Goal: Task Accomplishment & Management: Complete application form

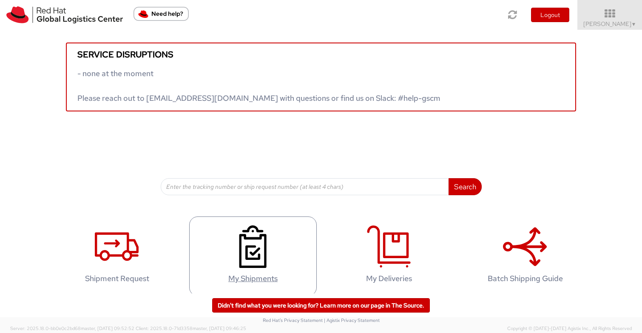
scroll to position [7, 0]
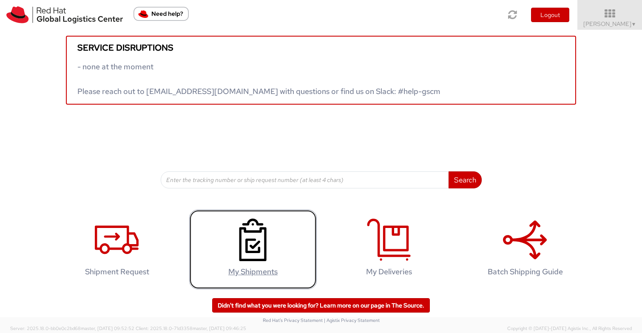
click at [258, 245] on icon at bounding box center [253, 239] width 44 height 43
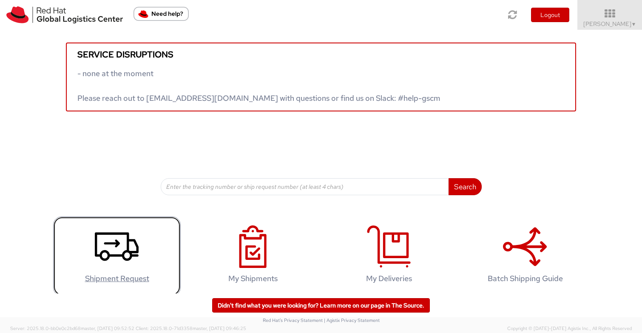
click at [110, 245] on icon at bounding box center [117, 246] width 44 height 43
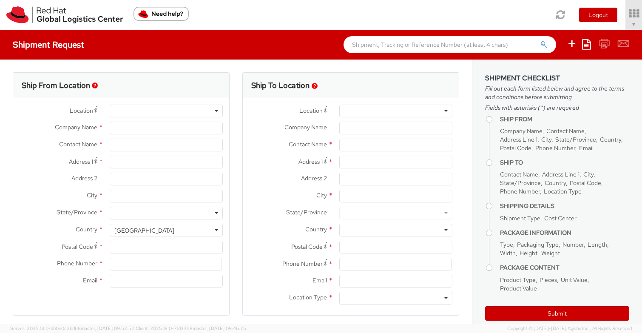
select select "512"
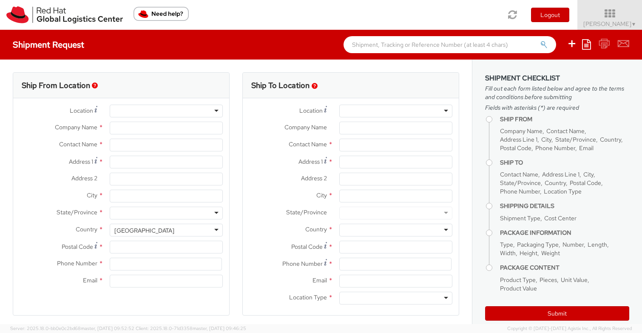
select select
type input "Red Hat, Inc."
type input "[PERSON_NAME]"
type input "[STREET_ADDRESS]"
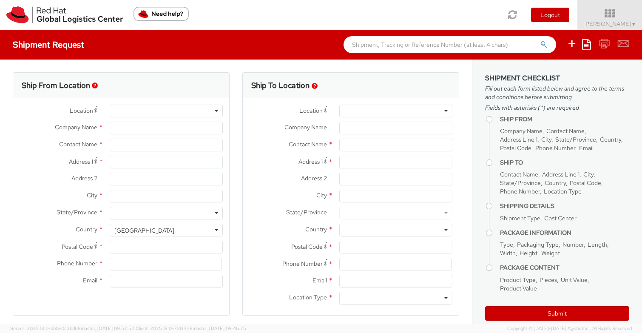
type input "Suite 800"
type input "[PERSON_NAME]"
type input "22102"
type input "17037482295"
type input "[EMAIL_ADDRESS][DOMAIN_NAME]"
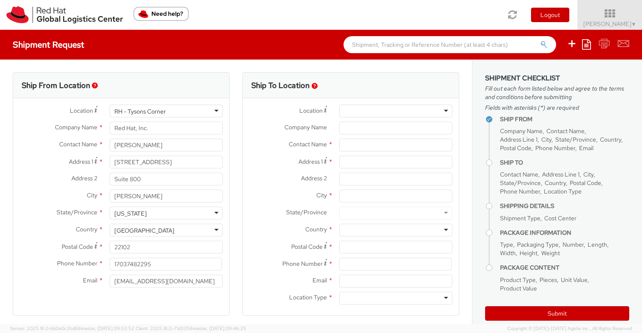
click at [394, 109] on div at bounding box center [395, 111] width 113 height 13
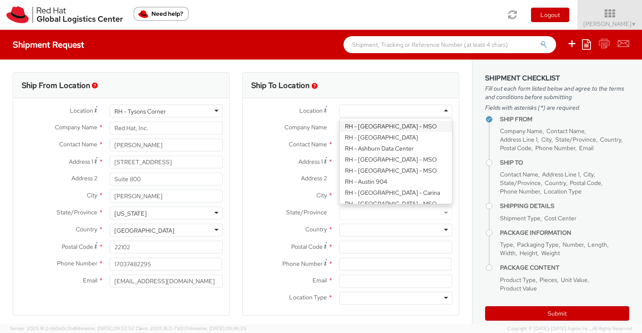
click at [300, 143] on span "Contact Name" at bounding box center [308, 144] width 38 height 8
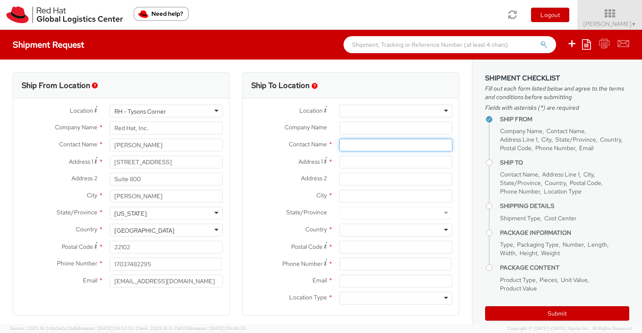
click at [360, 147] on input "text" at bounding box center [395, 145] width 113 height 13
type input "[PERSON_NAME]"
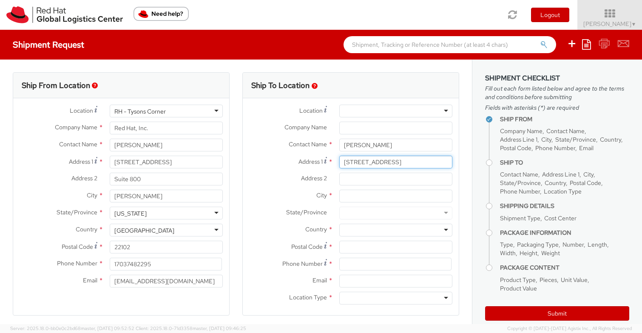
type input "[STREET_ADDRESS]"
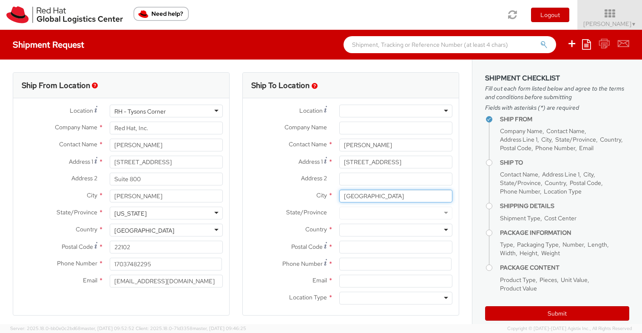
type input "[GEOGRAPHIC_DATA]"
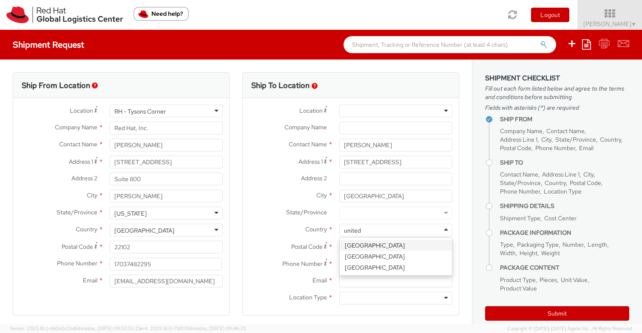
type input "united"
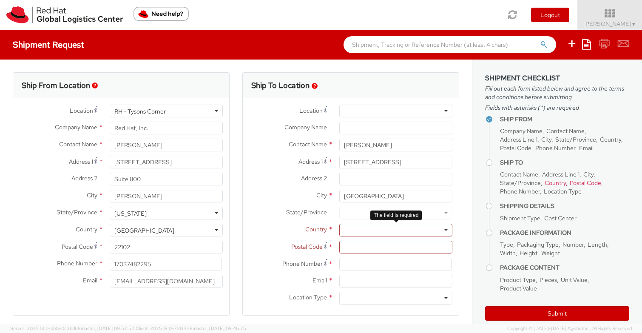
click at [377, 229] on div at bounding box center [395, 230] width 113 height 13
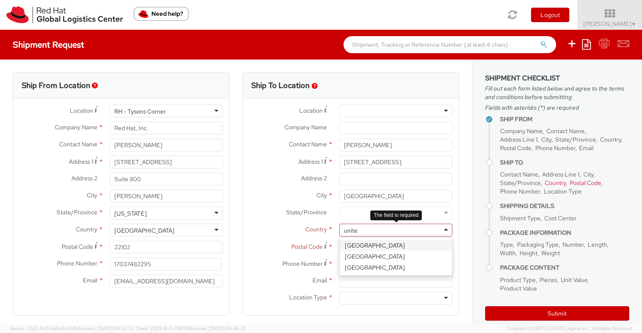
type input "united"
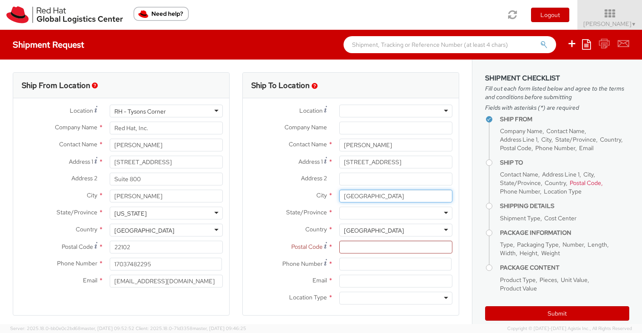
click at [365, 198] on input "[GEOGRAPHIC_DATA]" at bounding box center [395, 196] width 113 height 13
type input "[PERSON_NAME]"
click at [361, 215] on div at bounding box center [395, 213] width 113 height 13
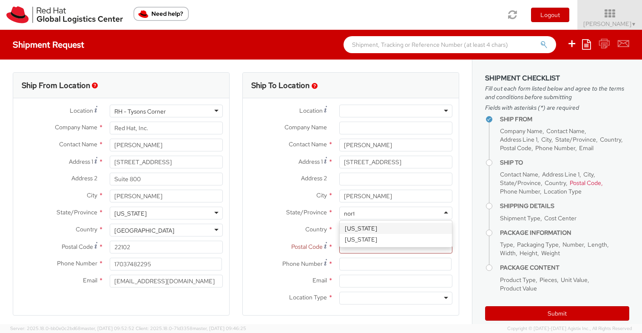
type input "north"
click at [405, 248] on input "Postal Code *" at bounding box center [395, 247] width 113 height 13
paste input "Please circulate the enablement deck to anyone who will be booking meetings (an…"
type input "Please circulate the enablement deck to anyone who will be booking meetings (an…"
paste input "27518"
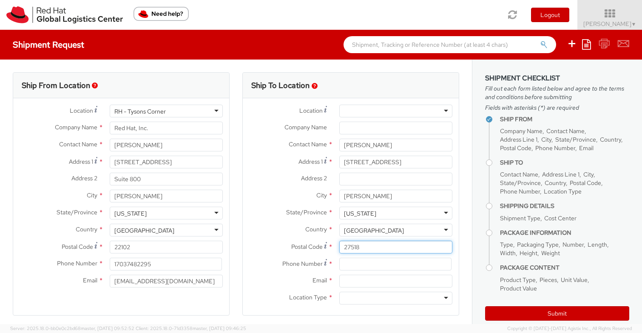
type input "27518"
type input "3013181955"
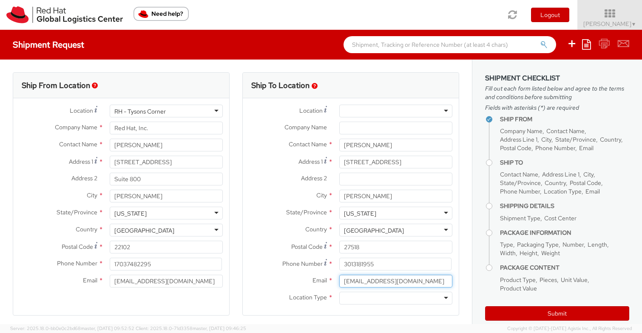
type input "[EMAIL_ADDRESS][DOMAIN_NAME]"
click at [379, 303] on div at bounding box center [395, 298] width 113 height 13
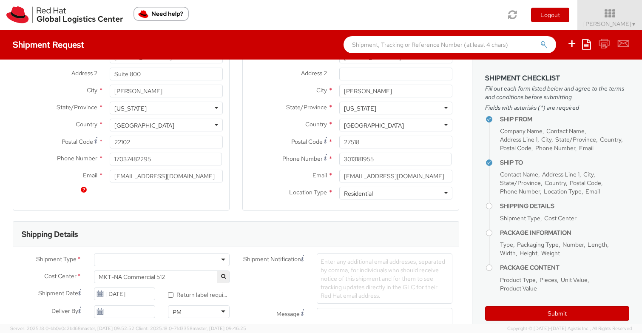
scroll to position [198, 0]
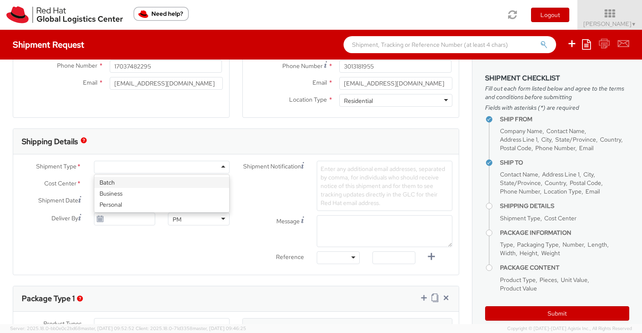
click at [183, 166] on div at bounding box center [162, 167] width 136 height 13
click at [182, 170] on div "Business" at bounding box center [162, 167] width 136 height 13
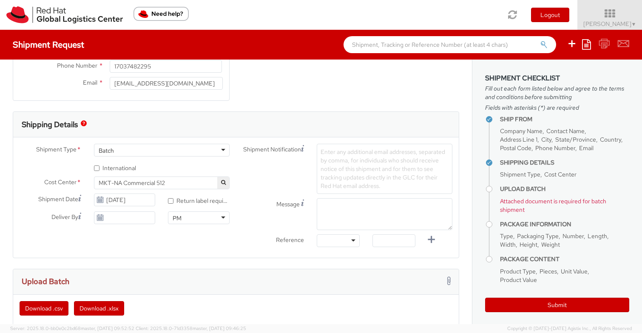
click at [175, 152] on div "Batch" at bounding box center [162, 150] width 136 height 13
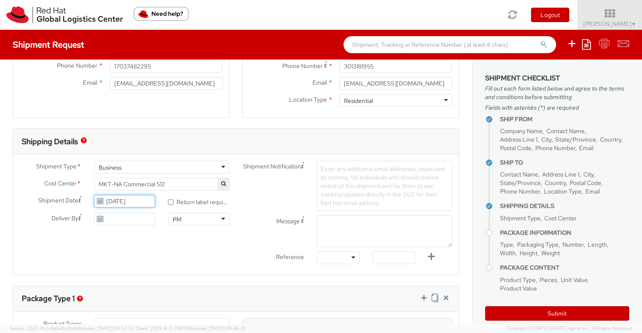
click at [122, 200] on input "[DATE]" at bounding box center [125, 201] width 62 height 13
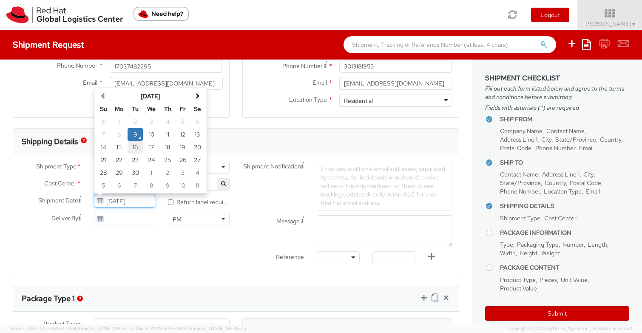
click at [134, 145] on td "16" at bounding box center [135, 147] width 15 height 13
type input "[DATE]"
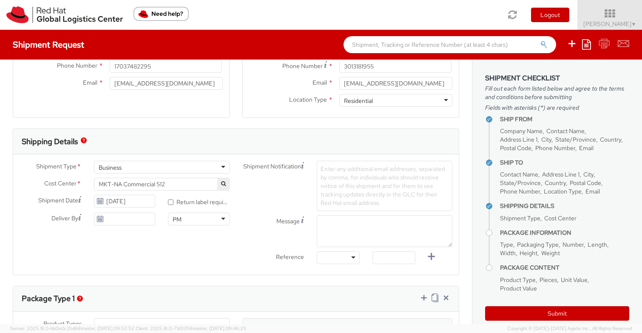
click at [152, 237] on div "Shipment Type * Business Business Batch Business Personal Cost Center * MKT-NA …" at bounding box center [235, 215] width 445 height 108
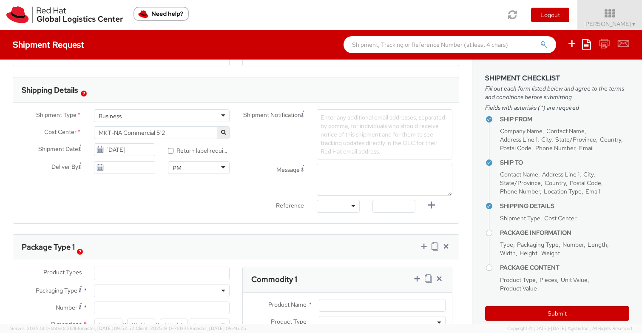
scroll to position [303, 0]
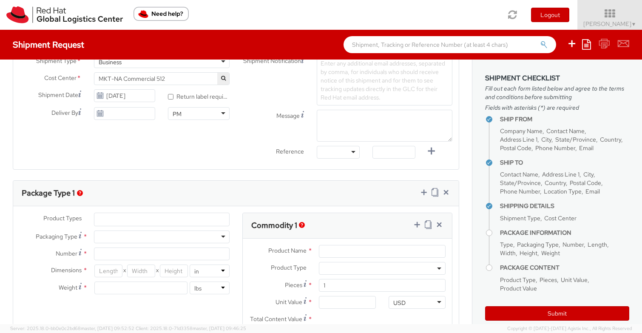
click at [149, 235] on div at bounding box center [162, 236] width 136 height 13
type input "1"
type input "9.5"
type input "12.5"
type input "0.25"
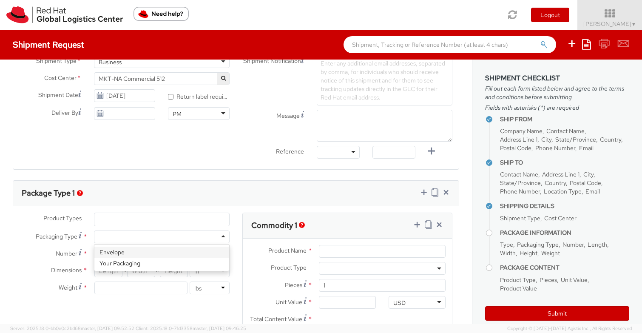
type input "1"
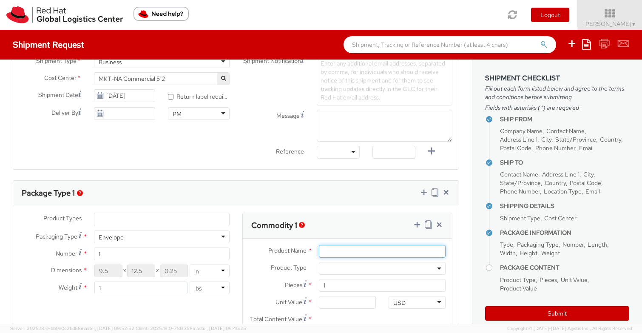
click at [335, 249] on input "Product Name *" at bounding box center [382, 251] width 127 height 13
type input "s"
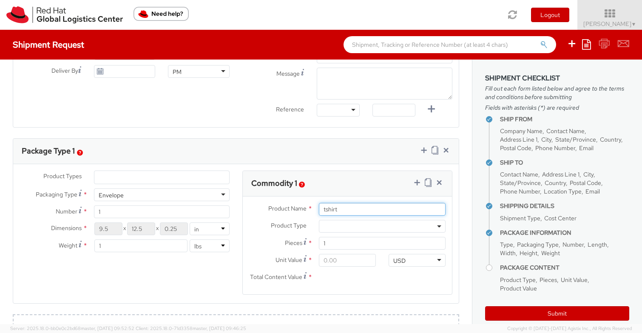
scroll to position [348, 0]
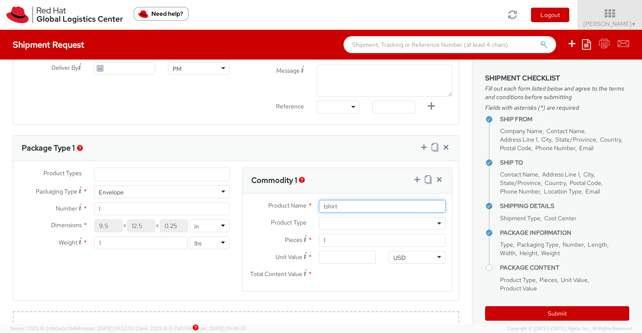
type input "tshirt"
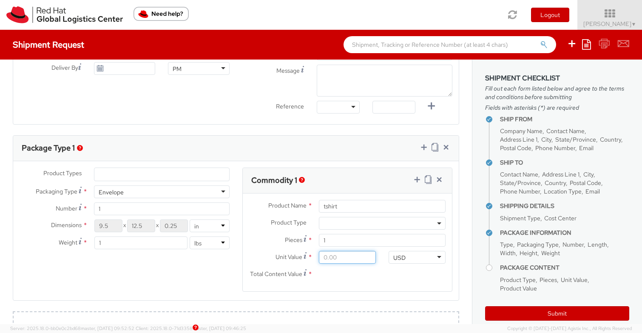
click at [334, 261] on input "Unit Value *" at bounding box center [347, 257] width 57 height 13
type input "2.00"
type input "25.00"
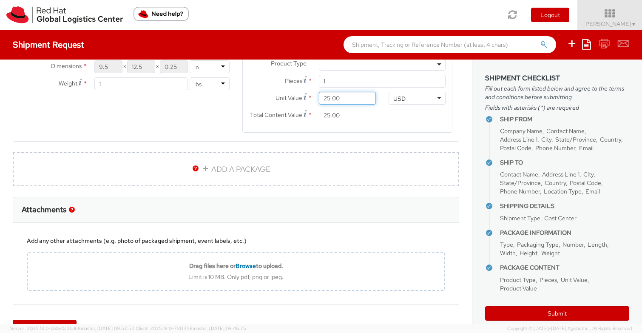
scroll to position [533, 0]
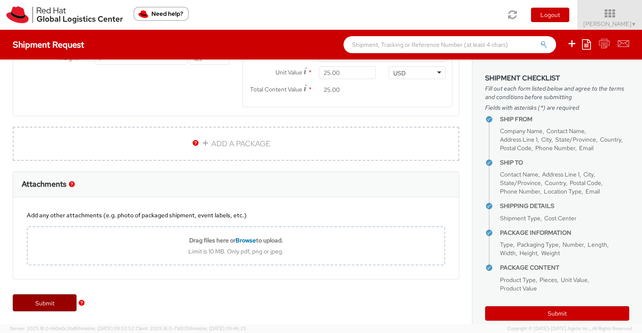
click at [67, 307] on link "Submit" at bounding box center [45, 302] width 64 height 17
type input "[PERSON_NAME]"
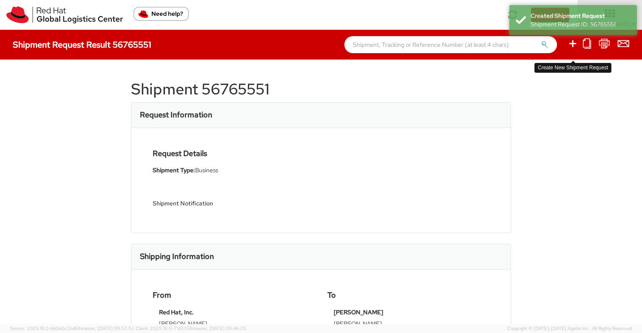
click at [571, 44] on icon at bounding box center [572, 43] width 10 height 11
select select
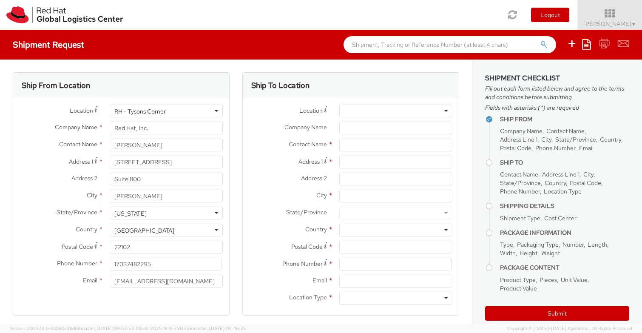
select select "512"
click at [357, 140] on input "text" at bounding box center [395, 145] width 113 height 13
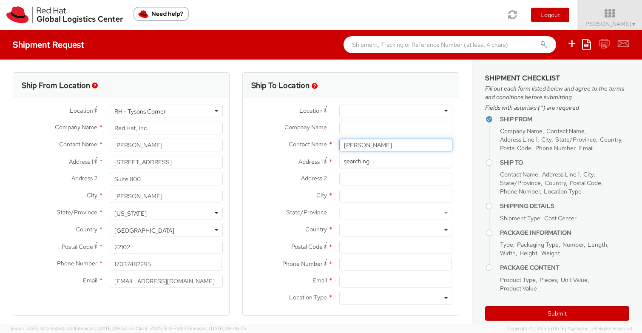
type input "[PERSON_NAME]"
click at [363, 161] on span "Red Hat" at bounding box center [354, 161] width 21 height 8
type input "Red Hat"
type input "[EMAIL_ADDRESS][DOMAIN_NAME]"
type input "[PERSON_NAME]"
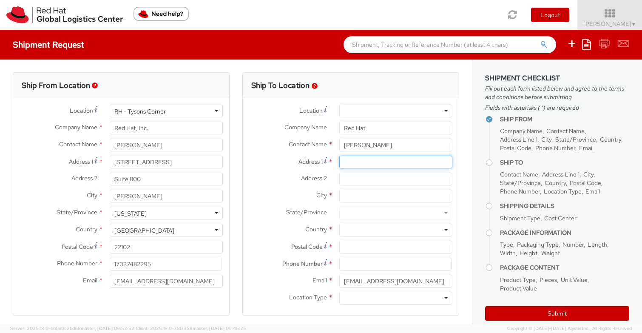
click at [362, 165] on input "Address 1 *" at bounding box center [395, 162] width 113 height 13
type input "[STREET_ADDRESS]"
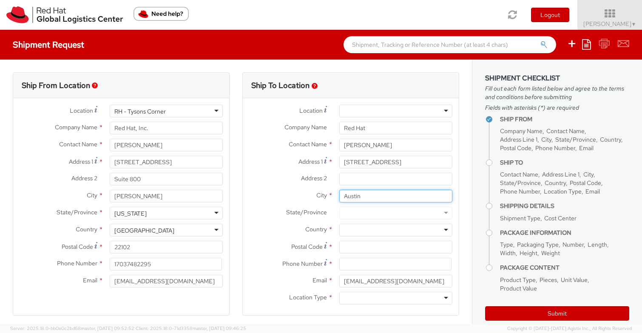
type input "Austin"
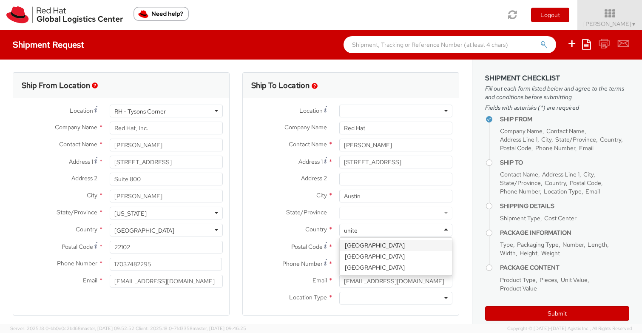
type input "united"
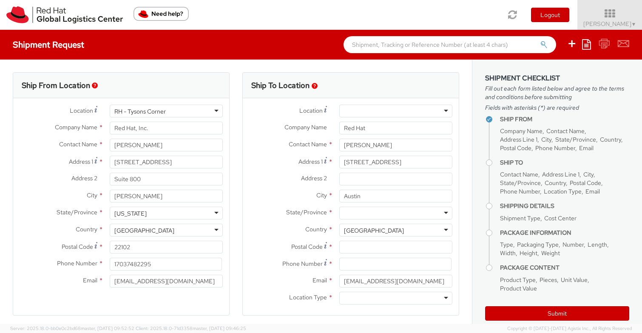
click at [384, 212] on div at bounding box center [395, 213] width 113 height 13
type input "tex"
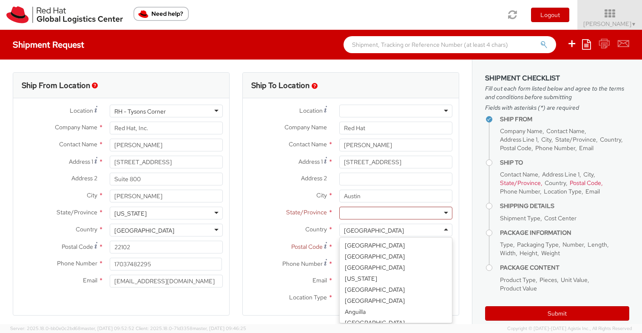
click at [383, 213] on div at bounding box center [395, 213] width 113 height 13
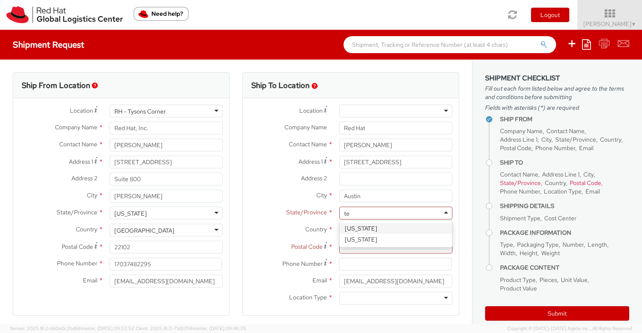
type input "tex"
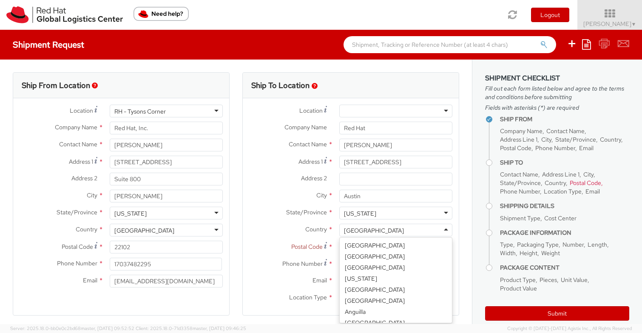
click at [305, 256] on div "Postal Code *" at bounding box center [351, 249] width 216 height 17
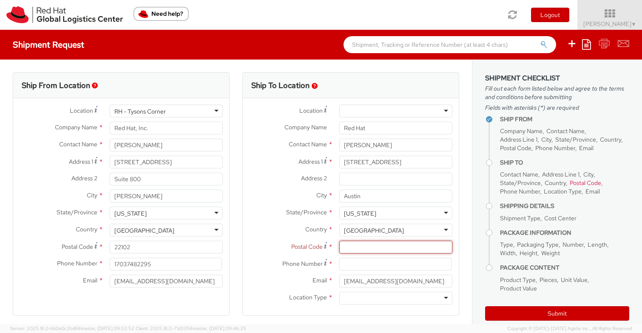
click at [358, 250] on input "Postal Code *" at bounding box center [395, 247] width 113 height 13
type input "78737"
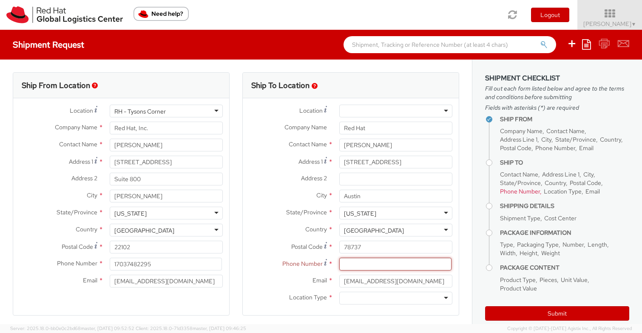
paste input "7034003849"
type input "7034003849"
click at [362, 297] on div at bounding box center [395, 298] width 113 height 13
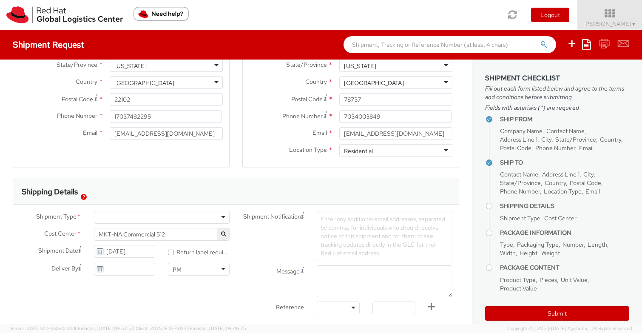
scroll to position [173, 0]
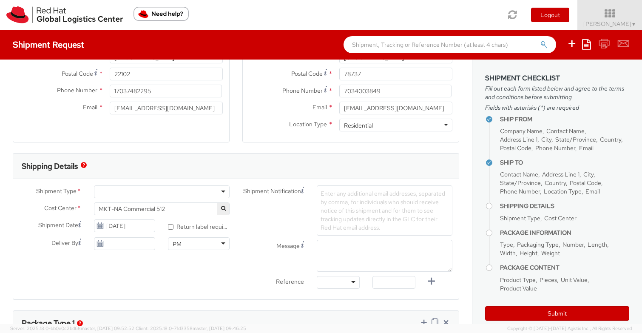
click at [209, 195] on div at bounding box center [162, 191] width 136 height 13
click at [145, 230] on input "[DATE]" at bounding box center [125, 225] width 62 height 13
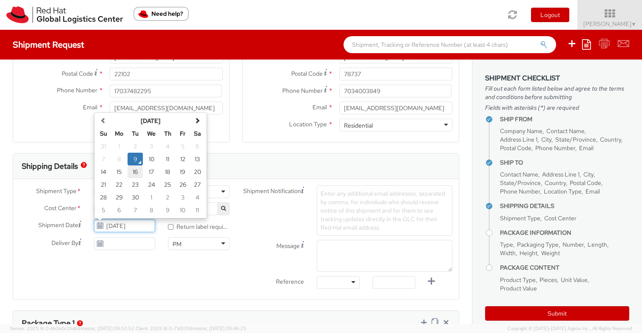
click at [138, 175] on td "16" at bounding box center [135, 171] width 15 height 13
type input "[DATE]"
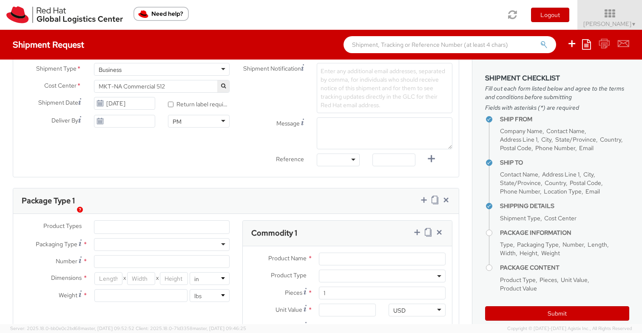
scroll to position [334, 0]
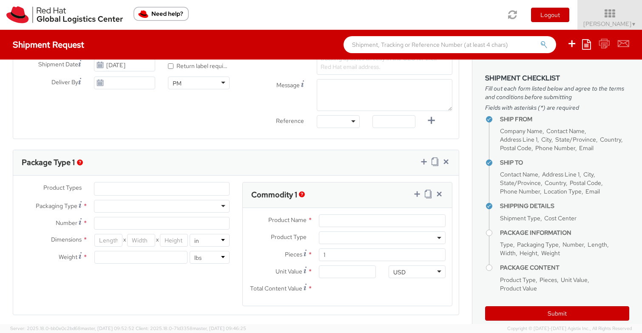
click at [137, 205] on div at bounding box center [162, 206] width 136 height 13
type input "1"
type input "9.5"
type input "12.5"
type input "0.25"
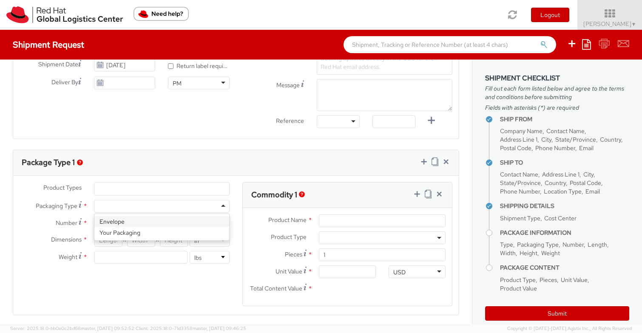
type input "1"
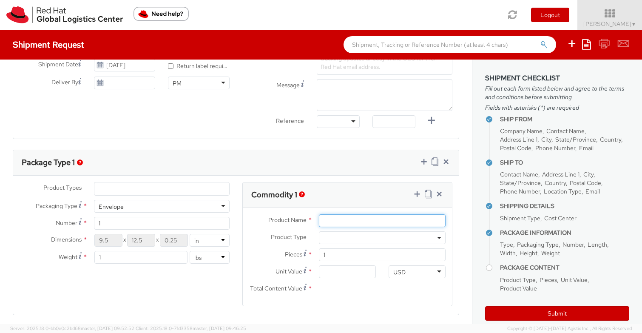
click at [332, 217] on input "Product Name *" at bounding box center [382, 220] width 127 height 13
type input "tshirt"
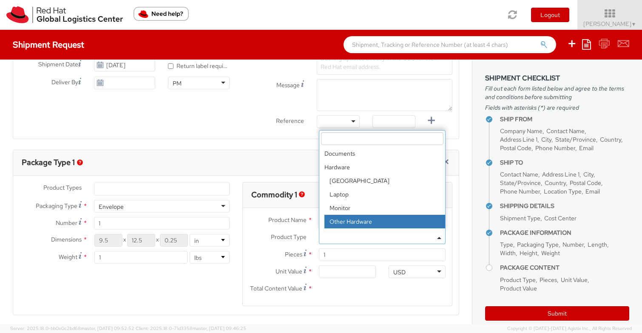
click at [301, 240] on span "Product Type" at bounding box center [289, 237] width 36 height 8
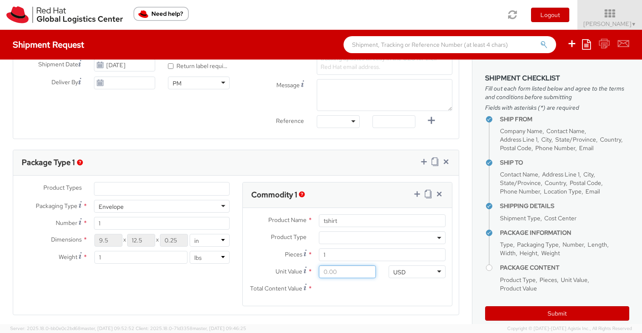
click at [339, 276] on input "Unit Value *" at bounding box center [347, 271] width 57 height 13
drag, startPoint x: 343, startPoint y: 267, endPoint x: 279, endPoint y: 265, distance: 64.2
click at [280, 267] on div "Unit Value *" at bounding box center [312, 271] width 139 height 13
type input "20.00"
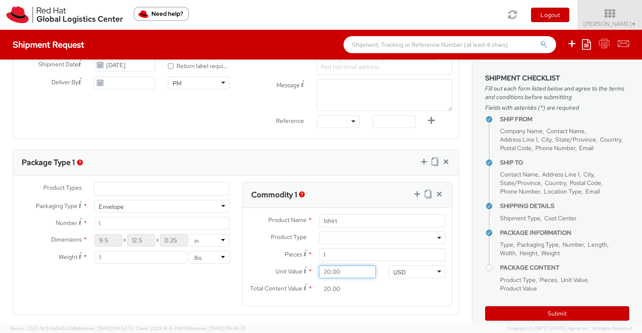
type input "205.00"
click at [286, 289] on span "Total Content Value" at bounding box center [276, 288] width 52 height 8
click at [319, 289] on input "205.00" at bounding box center [347, 288] width 57 height 13
click at [369, 272] on input "205.00" at bounding box center [347, 271] width 57 height 13
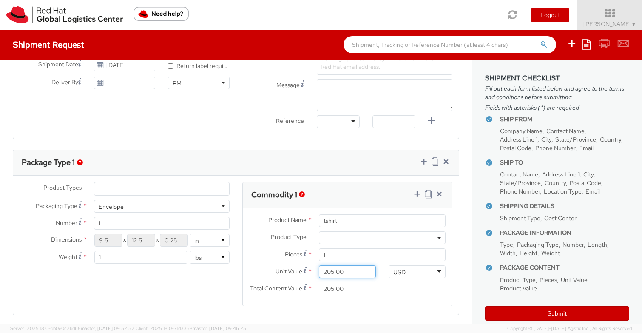
type input "20.00"
type input "2.00"
type input "25.00"
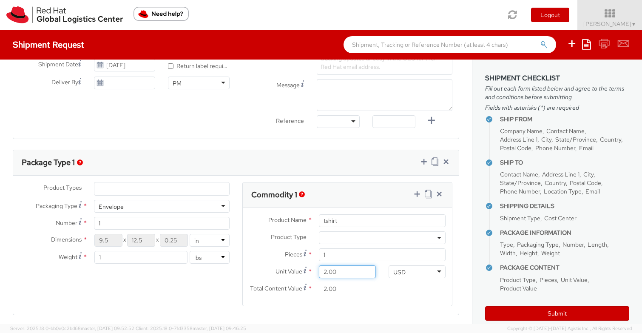
type input "25.00"
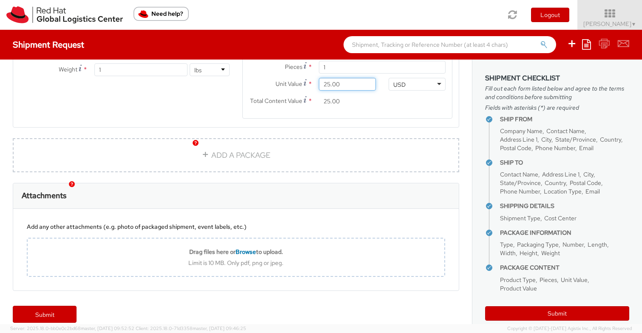
scroll to position [533, 0]
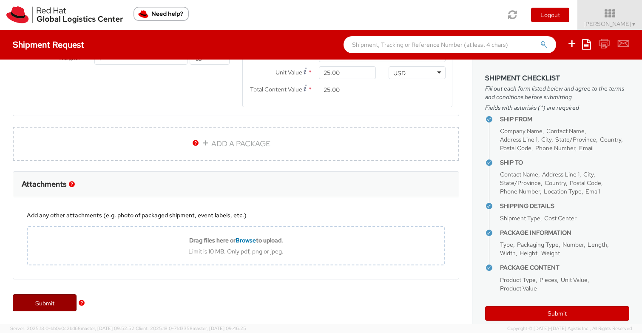
click at [56, 303] on link "Submit" at bounding box center [45, 302] width 64 height 17
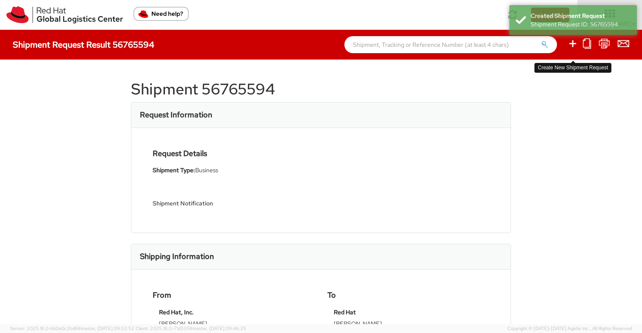
click at [571, 44] on icon at bounding box center [572, 43] width 10 height 11
select select
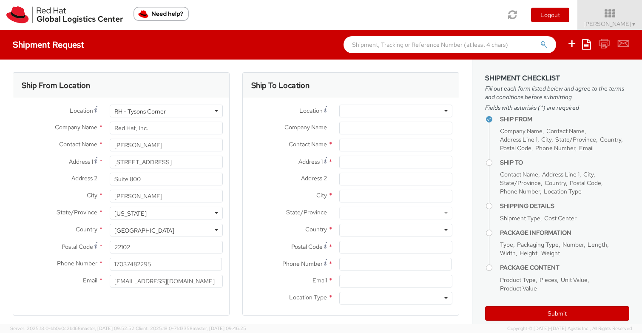
select select "512"
click at [345, 147] on input "text" at bounding box center [395, 145] width 113 height 13
type input "[PERSON_NAME]"
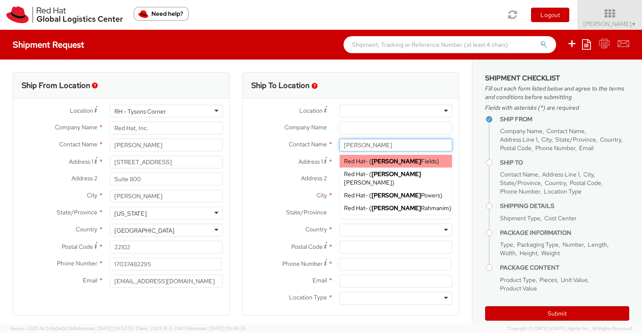
click at [412, 160] on div "Red Hat - ( [PERSON_NAME] )" at bounding box center [396, 161] width 112 height 13
type input "Red Hat"
type input "[PERSON_NAME]"
type input "19727076413"
type input "[EMAIL_ADDRESS][DOMAIN_NAME]"
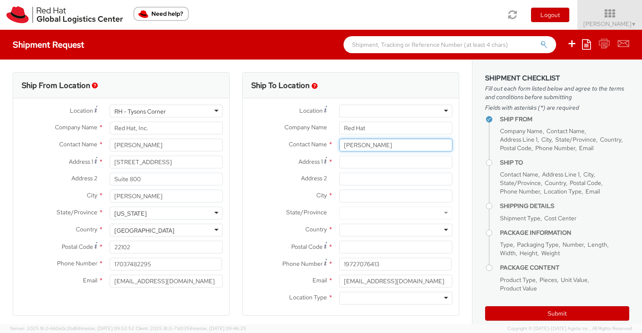
type input "[PERSON_NAME]"
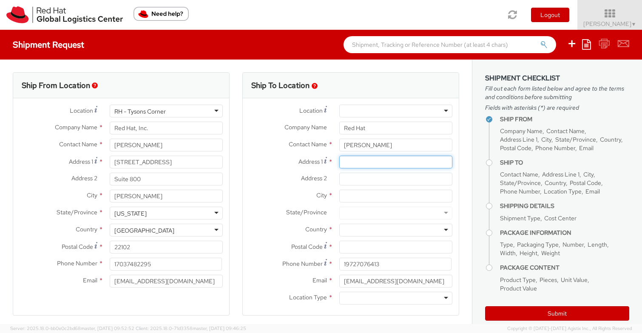
click at [397, 164] on input "Address 1 *" at bounding box center [395, 162] width 113 height 13
type input "12819 Bouvardia"
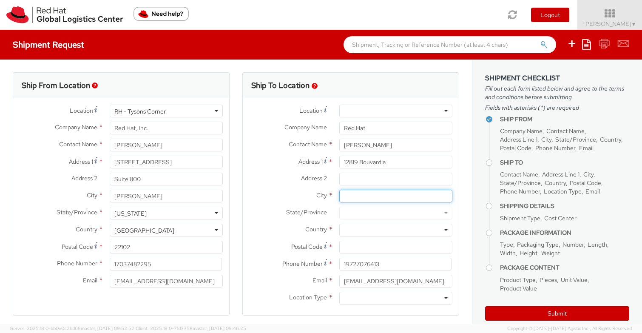
click at [402, 198] on input "City *" at bounding box center [395, 196] width 113 height 13
type input "San Antonio"
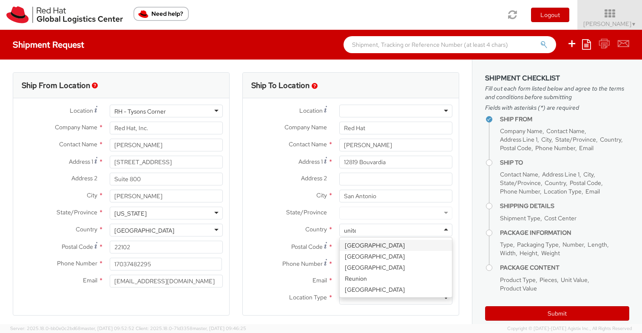
type input "united"
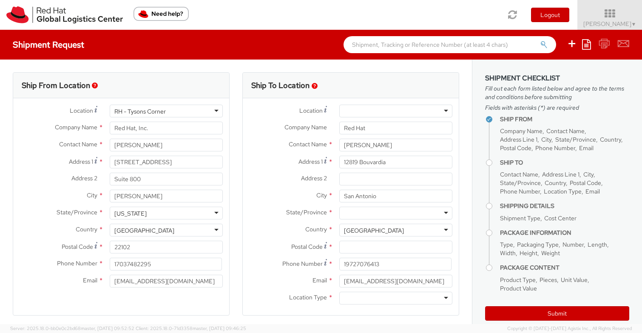
click at [399, 215] on div at bounding box center [395, 213] width 113 height 13
type input "tex"
click at [375, 250] on input "Postal Code *" at bounding box center [395, 247] width 113 height 13
type input "78253"
click at [374, 305] on div "Location Type * Business Residential" at bounding box center [351, 300] width 216 height 17
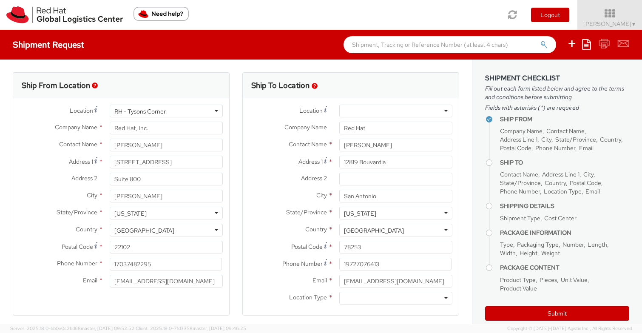
click at [374, 298] on div at bounding box center [395, 298] width 113 height 13
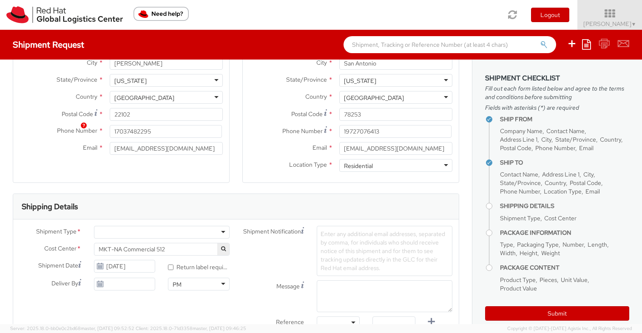
scroll to position [224, 0]
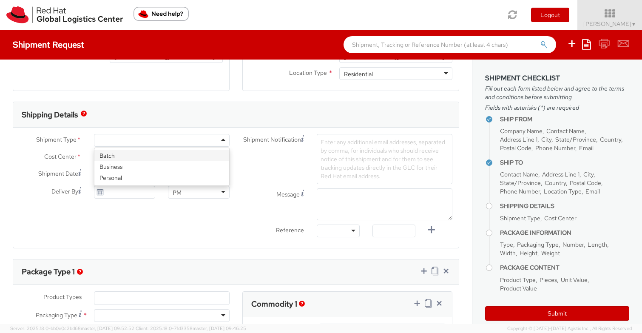
click at [131, 139] on div at bounding box center [162, 140] width 136 height 13
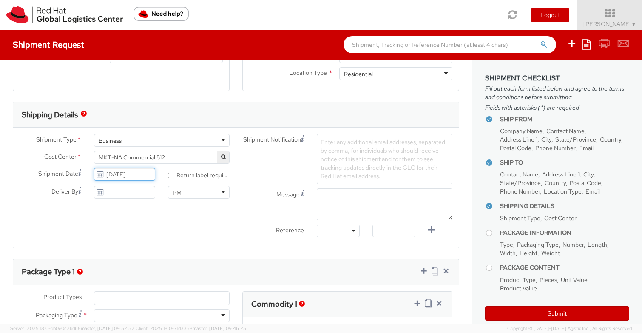
click at [131, 176] on input "[DATE]" at bounding box center [125, 174] width 62 height 13
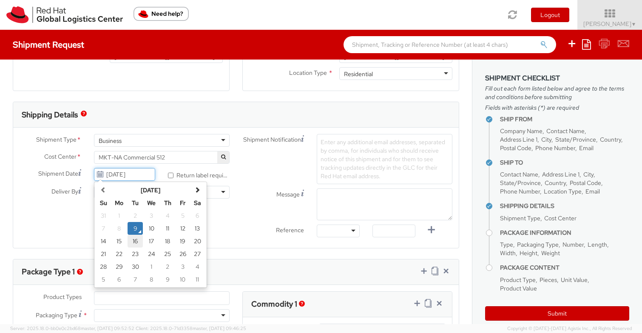
click at [131, 235] on td "16" at bounding box center [135, 241] width 15 height 13
type input "[DATE]"
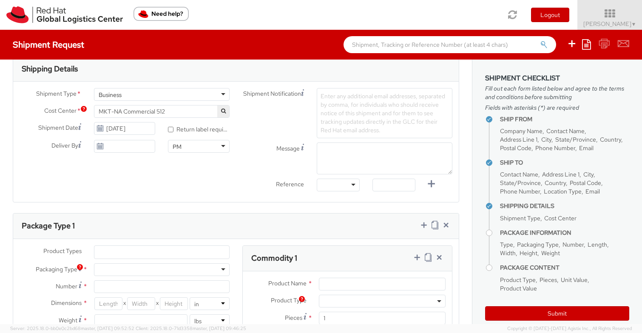
scroll to position [299, 0]
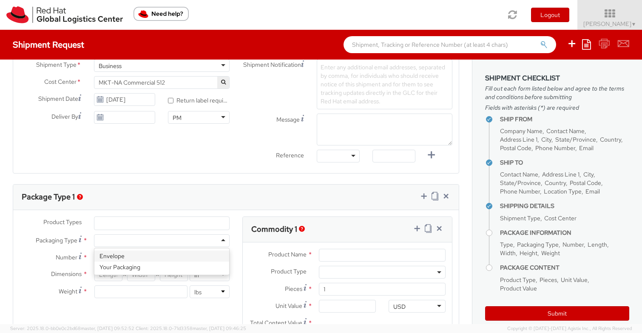
click at [130, 242] on div at bounding box center [162, 240] width 136 height 13
type input "1"
type input "9.5"
type input "12.5"
type input "0.25"
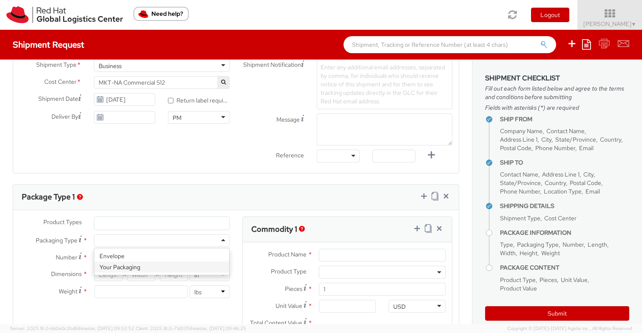
type input "1"
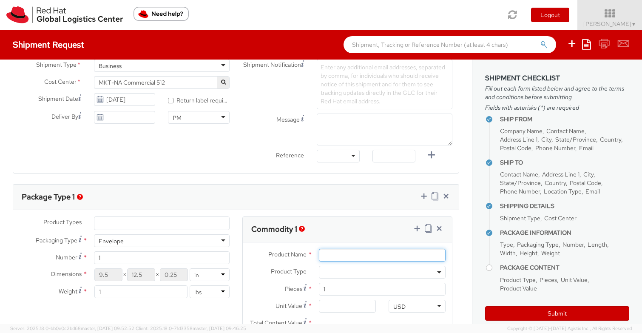
click at [327, 255] on input "Product Name *" at bounding box center [382, 255] width 127 height 13
type input "s"
type input "tshirt"
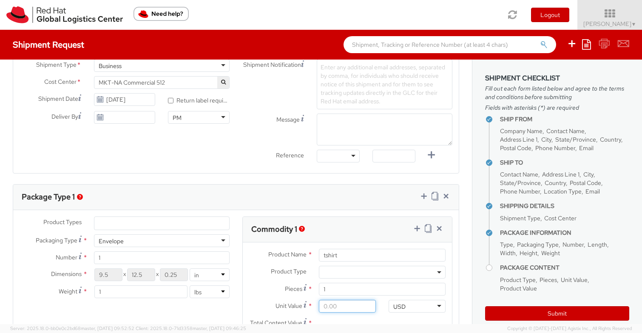
click at [343, 308] on input "Unit Value *" at bounding box center [347, 306] width 57 height 13
type input "2.00"
type input "25.00"
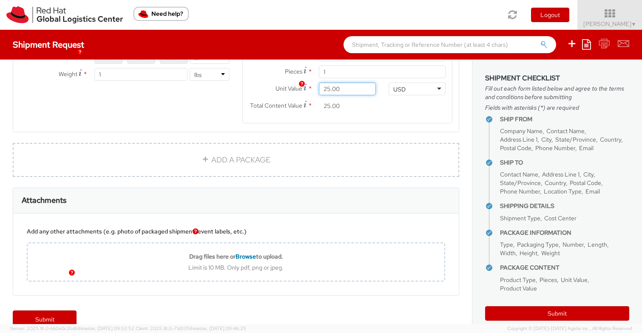
scroll to position [533, 0]
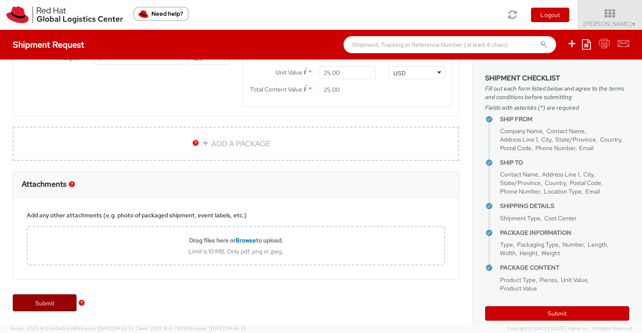
click at [62, 305] on link "Submit" at bounding box center [45, 302] width 64 height 17
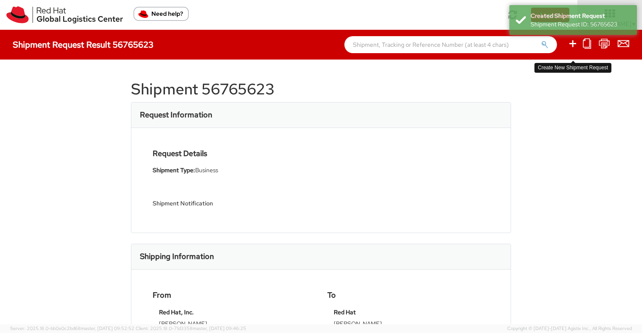
click at [573, 43] on icon at bounding box center [572, 43] width 10 height 11
select select
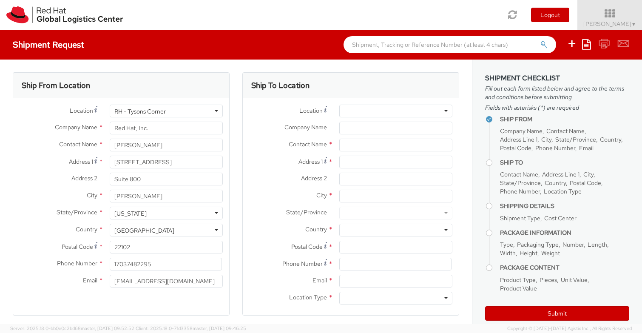
select select "512"
click at [381, 128] on input "Company Name *" at bounding box center [395, 128] width 113 height 13
type input "c"
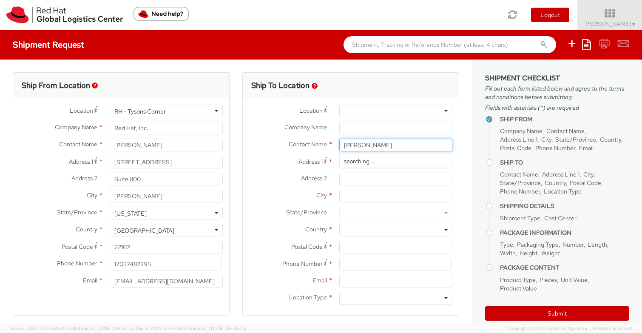
type input "[PERSON_NAME]"
click at [388, 160] on strong "[PERSON_NAME]" at bounding box center [395, 161] width 49 height 8
type input "Red Hat"
type input "[PERSON_NAME]"
type input "[EMAIL_ADDRESS][DOMAIN_NAME]"
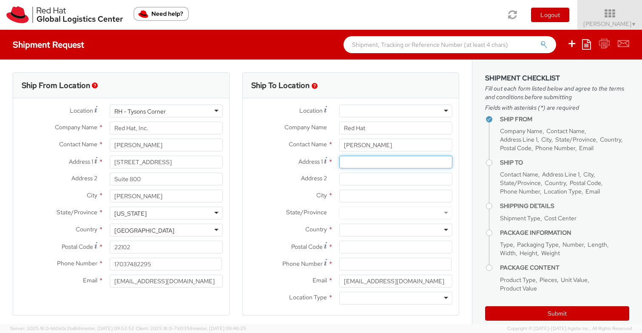
click at [383, 160] on input "Address 1 *" at bounding box center [395, 162] width 113 height 13
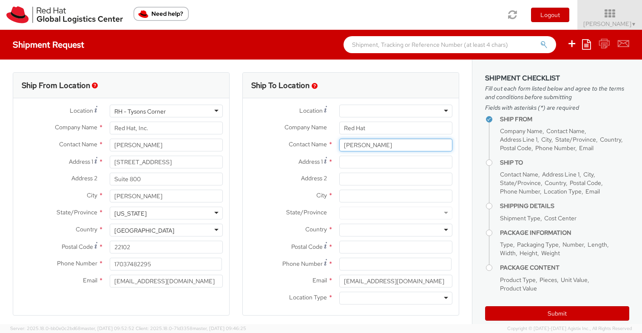
click at [383, 142] on input "[PERSON_NAME]" at bounding box center [395, 145] width 113 height 13
type input "[PERSON_NAME]"
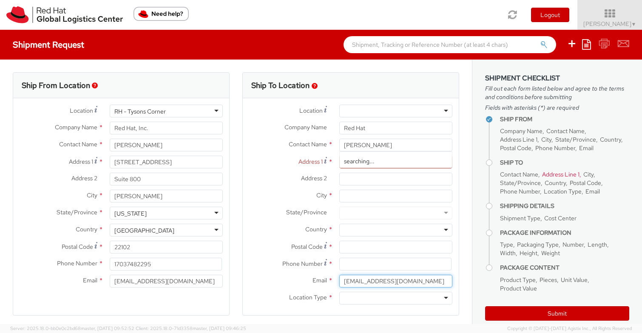
click at [387, 276] on input "[EMAIL_ADDRESS][DOMAIN_NAME]" at bounding box center [395, 281] width 113 height 13
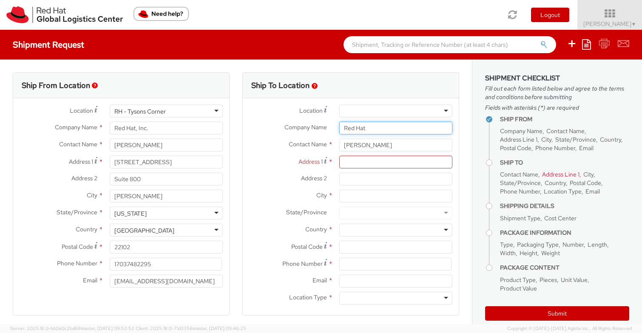
click at [383, 122] on input "Red Hat" at bounding box center [395, 128] width 113 height 13
click at [384, 150] on input "[PERSON_NAME]" at bounding box center [395, 145] width 113 height 13
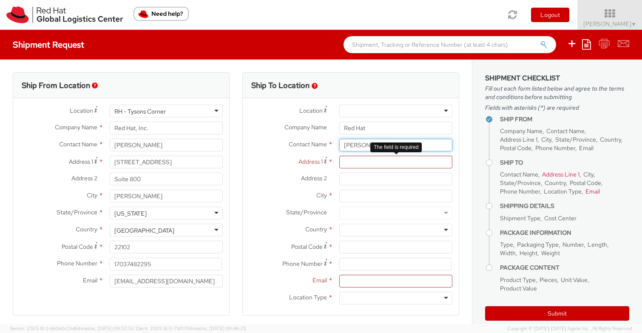
type input "[PERSON_NAME]"
click at [386, 164] on input "Address 1 *" at bounding box center [395, 162] width 113 height 13
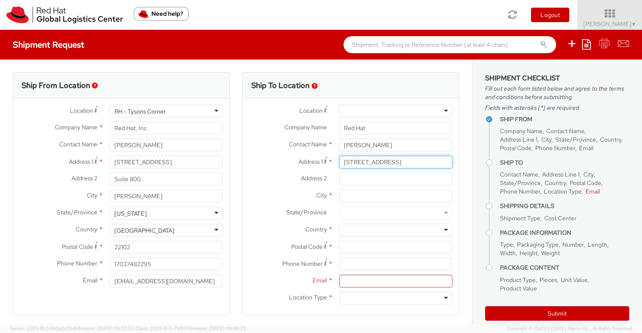
type input "[STREET_ADDRESS]"
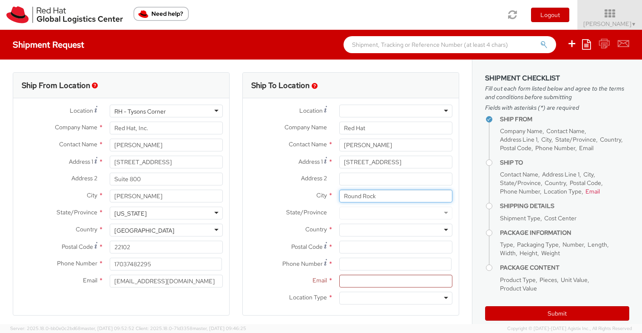
type input "Round Rock"
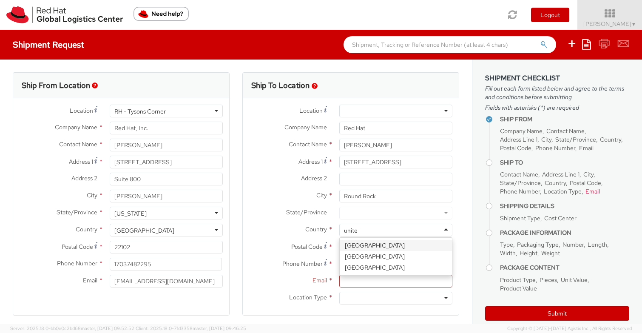
type input "united"
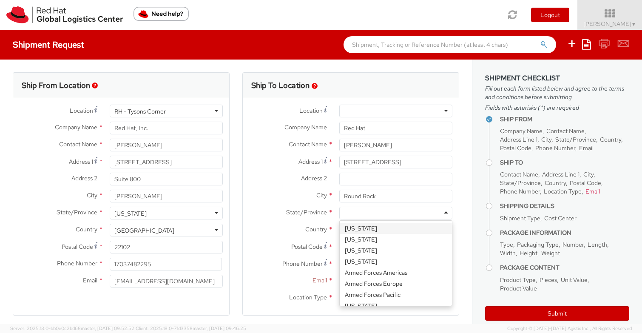
click at [402, 211] on div at bounding box center [395, 213] width 113 height 13
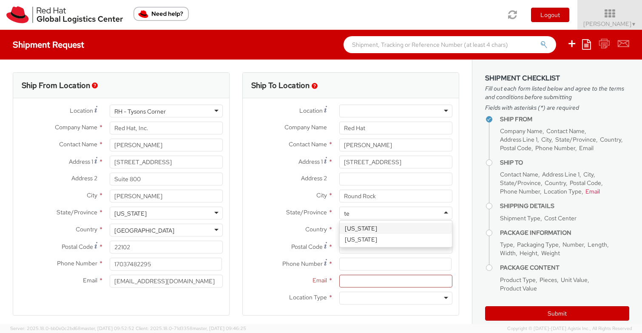
type input "tex"
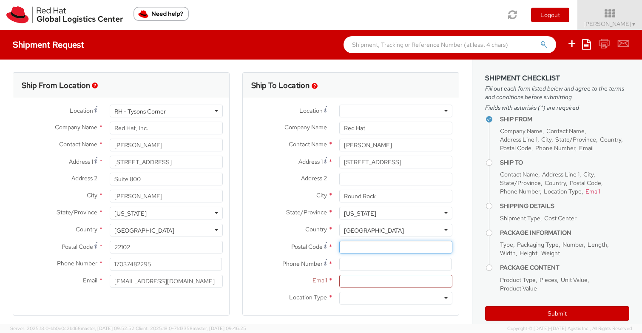
click at [379, 244] on input "Postal Code *" at bounding box center [395, 247] width 113 height 13
type input "78665"
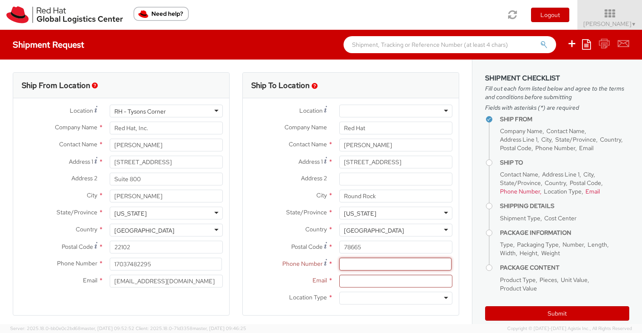
click at [359, 267] on input at bounding box center [395, 264] width 112 height 13
paste input "[PHONE_NUMBER]"
paste input "[EMAIL_ADDRESS][DOMAIN_NAME]"
type input "[PHONE_NUMBER]"
click at [360, 280] on input "Email *" at bounding box center [395, 281] width 113 height 13
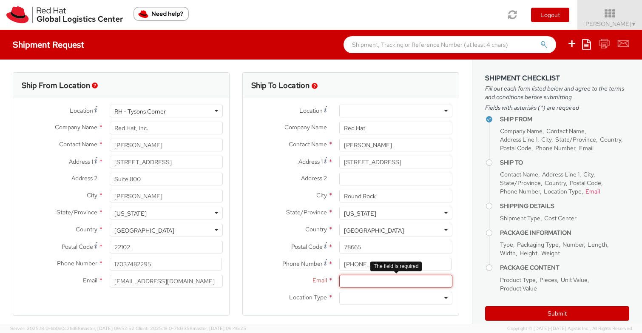
paste input "[EMAIL_ADDRESS][DOMAIN_NAME]"
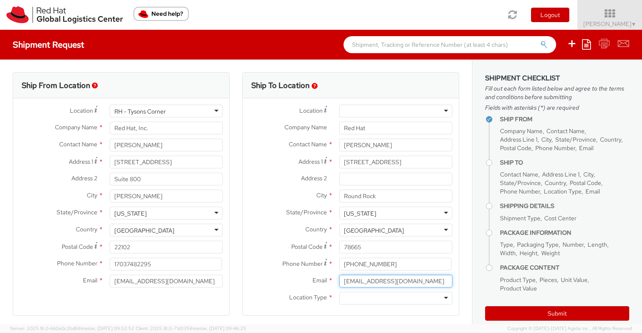
type input "[EMAIL_ADDRESS][DOMAIN_NAME]"
click at [365, 297] on div at bounding box center [395, 298] width 113 height 13
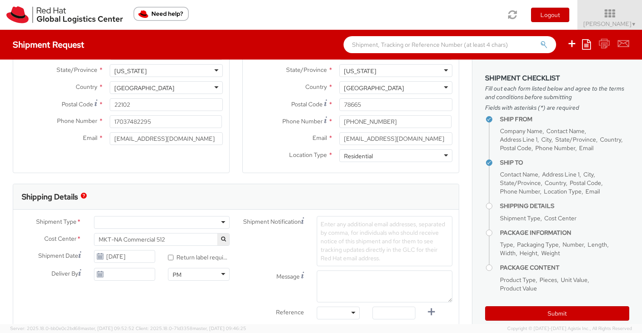
scroll to position [252, 0]
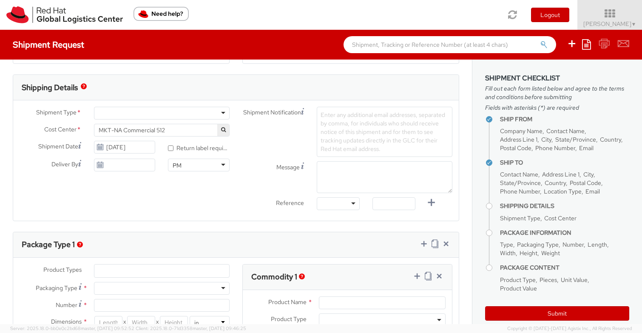
click at [128, 113] on div at bounding box center [162, 113] width 136 height 13
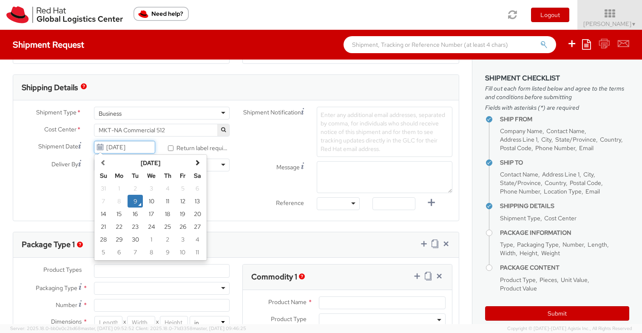
click at [121, 150] on input "[DATE]" at bounding box center [125, 147] width 62 height 13
click at [136, 213] on td "16" at bounding box center [135, 213] width 15 height 13
type input "[DATE]"
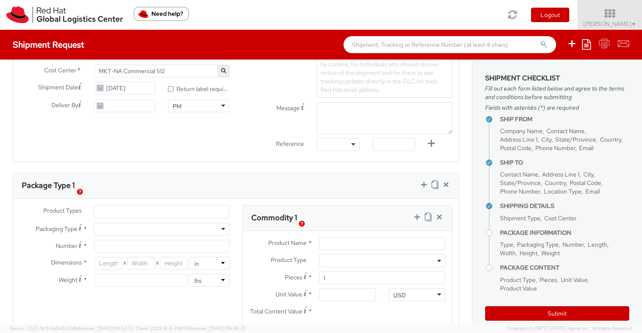
scroll to position [315, 0]
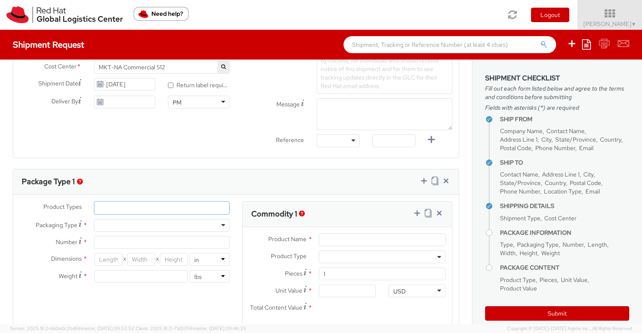
click at [119, 207] on ul at bounding box center [161, 207] width 135 height 13
click at [68, 210] on span "Product Types" at bounding box center [62, 207] width 38 height 8
click at [106, 220] on div at bounding box center [162, 225] width 136 height 13
type input "1"
type input "9.5"
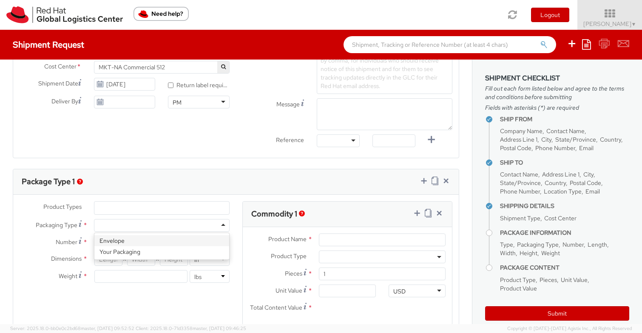
type input "12.5"
type input "0.25"
type input "1"
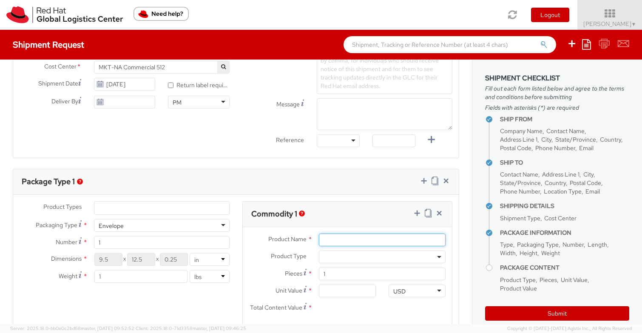
click at [337, 239] on input "Product Name *" at bounding box center [382, 239] width 127 height 13
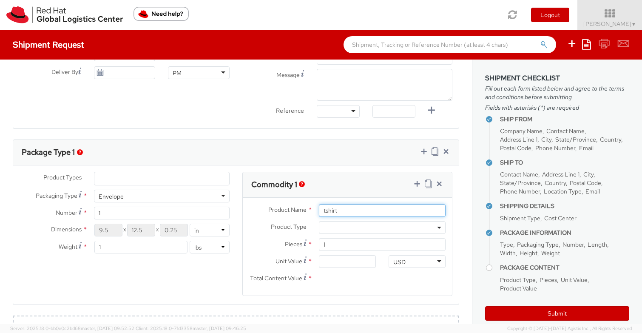
scroll to position [365, 0]
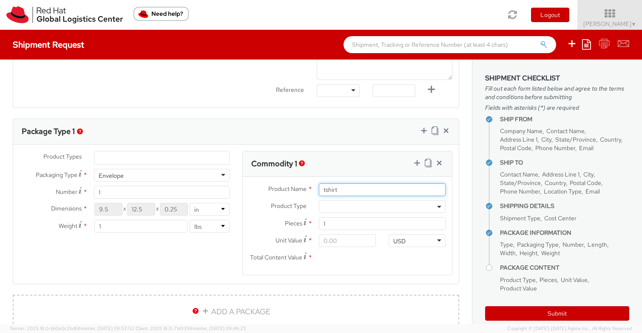
type input "tshirt"
click at [344, 242] on input "Unit Value *" at bounding box center [347, 240] width 57 height 13
type input "2.00"
type input "25.00"
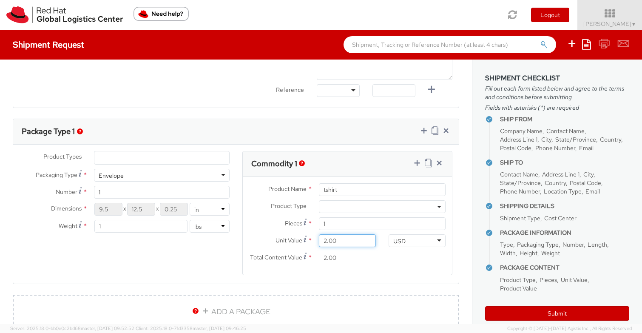
type input "25.00"
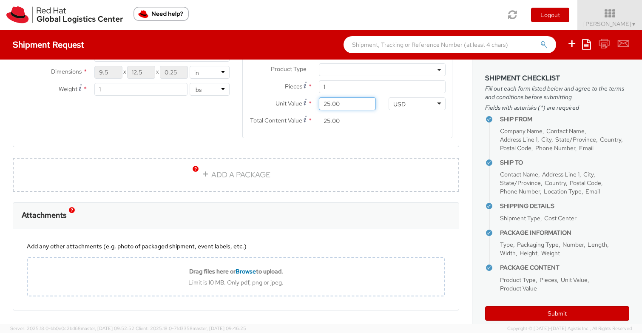
scroll to position [533, 0]
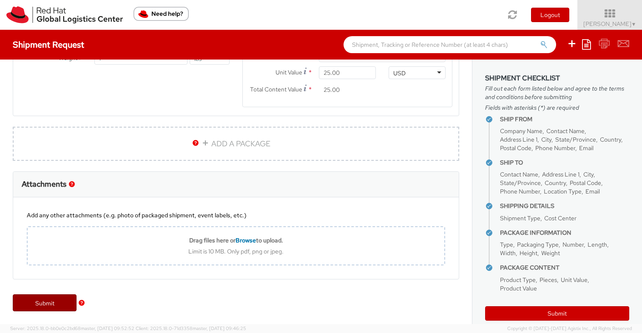
click at [49, 300] on link "Submit" at bounding box center [45, 302] width 64 height 17
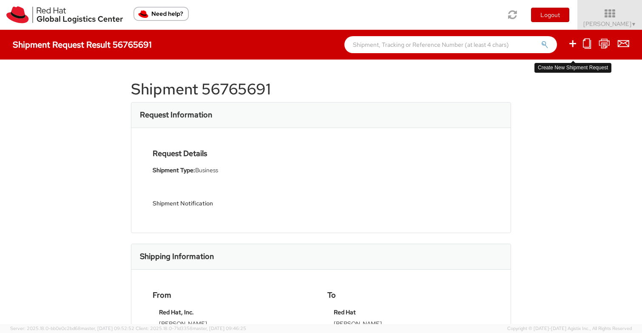
click at [574, 42] on icon at bounding box center [572, 43] width 10 height 11
select select
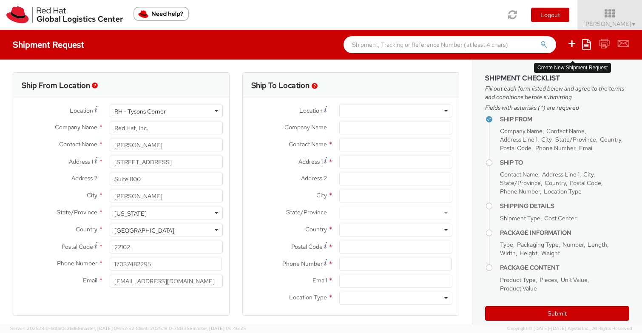
select select "512"
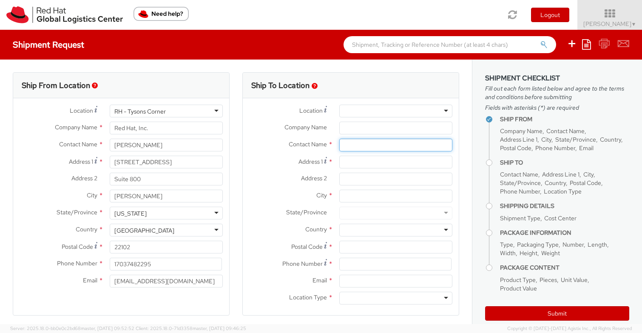
click at [364, 139] on input "text" at bounding box center [395, 145] width 113 height 13
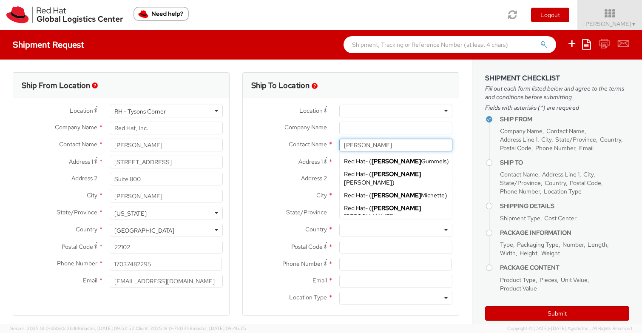
type input "[PERSON_NAME]"
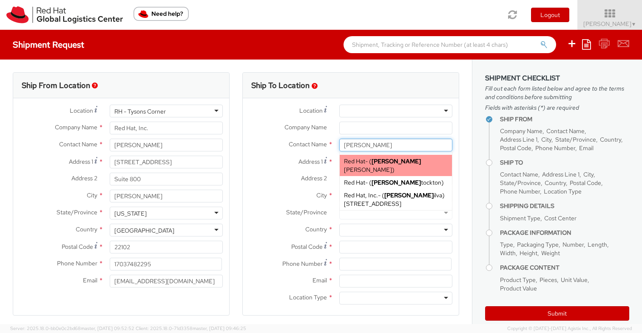
click at [374, 162] on strong "[PERSON_NAME]" at bounding box center [395, 161] width 49 height 8
type input "Red Hat"
type input "[PERSON_NAME]"
type input "[EMAIL_ADDRESS][DOMAIN_NAME]"
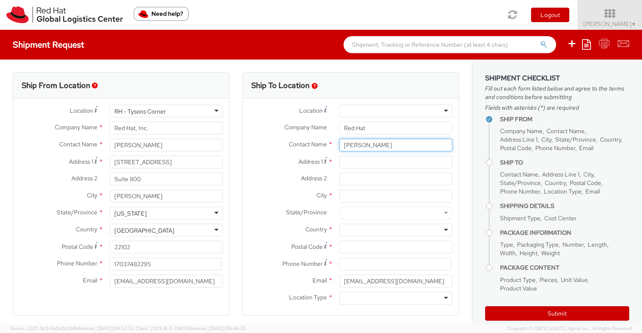
type input "[PERSON_NAME]"
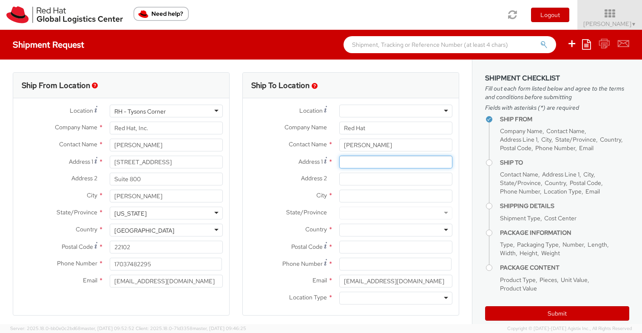
click at [374, 165] on input "Address 1 *" at bounding box center [395, 162] width 113 height 13
type input "[STREET_ADDRESS]"
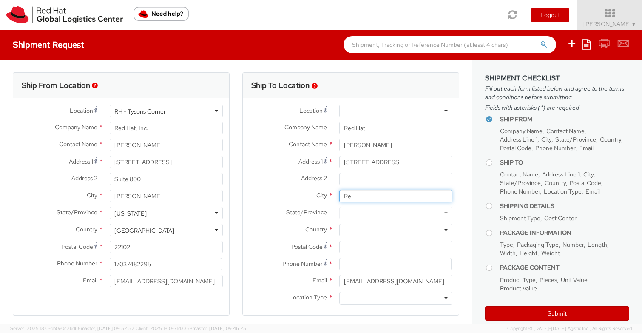
type input "R"
type input "[PERSON_NAME]"
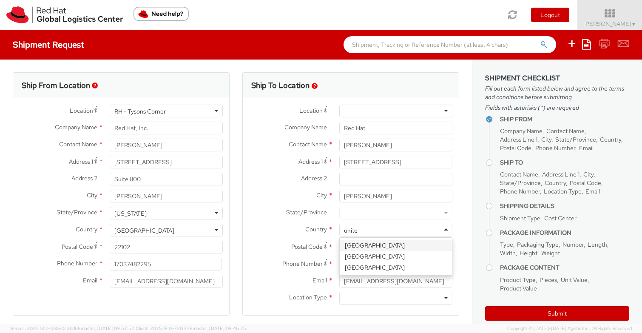
type input "united"
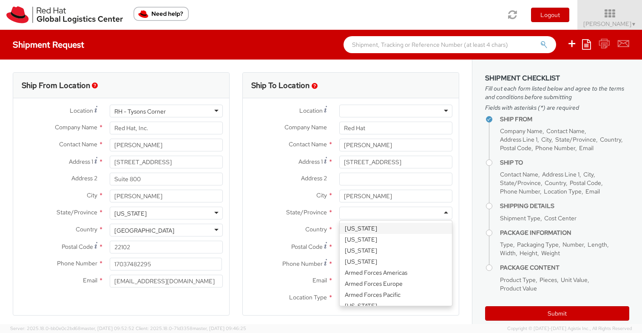
click at [384, 212] on div at bounding box center [395, 213] width 113 height 13
type input "ok"
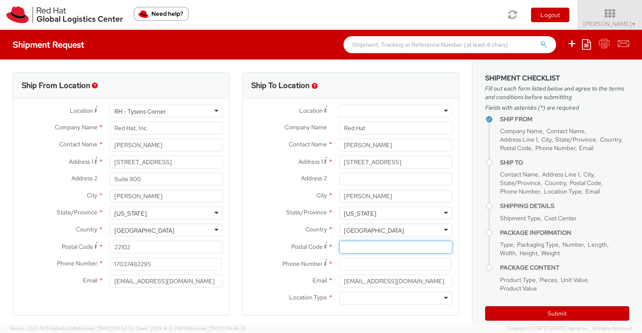
click at [381, 245] on input "Postal Code *" at bounding box center [395, 247] width 113 height 13
type input "73012"
click at [378, 266] on input at bounding box center [395, 264] width 112 height 13
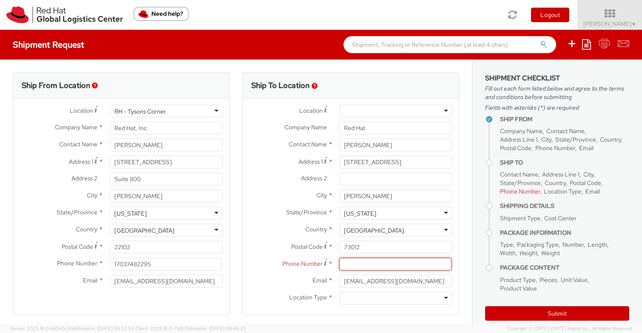
paste input "4055094452"
type input "4055094452"
click at [363, 298] on div at bounding box center [395, 298] width 113 height 13
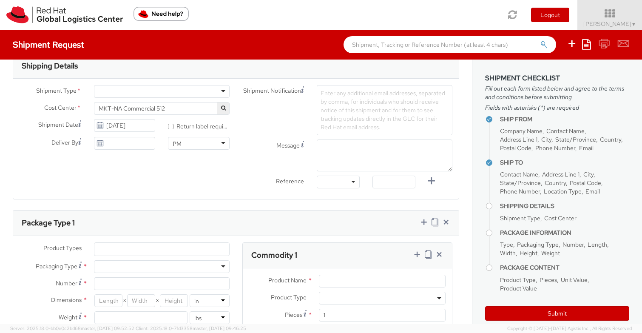
scroll to position [298, 0]
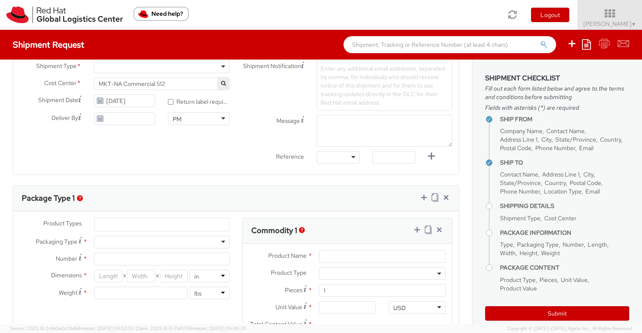
click at [154, 247] on div at bounding box center [162, 241] width 136 height 13
type input "1"
type input "9.5"
type input "12.5"
type input "0.25"
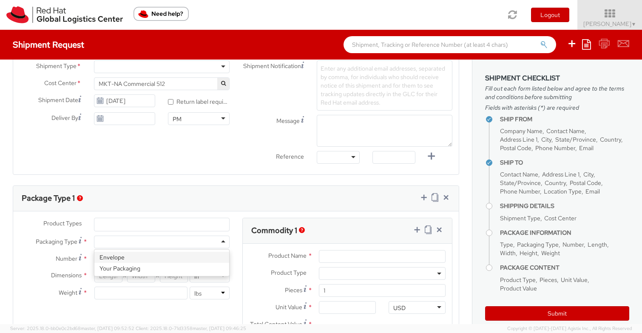
type input "1"
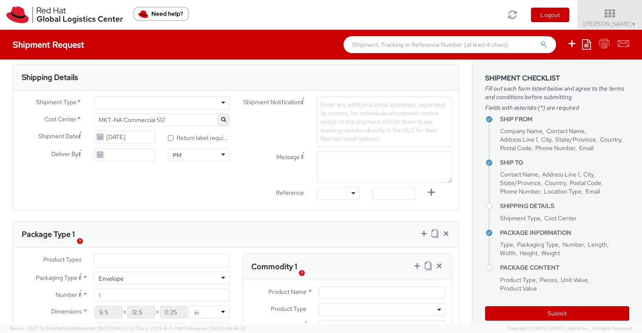
scroll to position [253, 0]
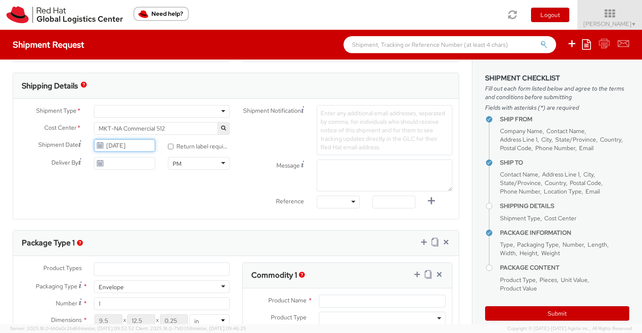
click at [139, 146] on input "[DATE]" at bounding box center [125, 145] width 62 height 13
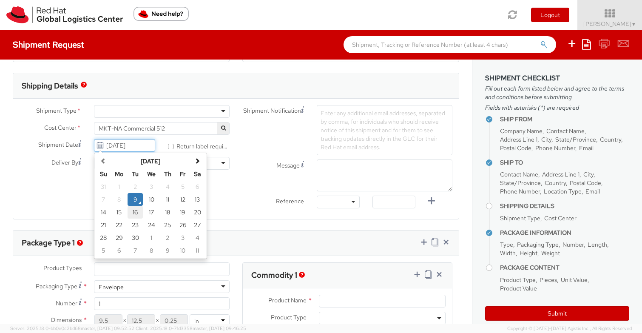
click at [139, 206] on td "16" at bounding box center [135, 212] width 15 height 13
type input "[DATE]"
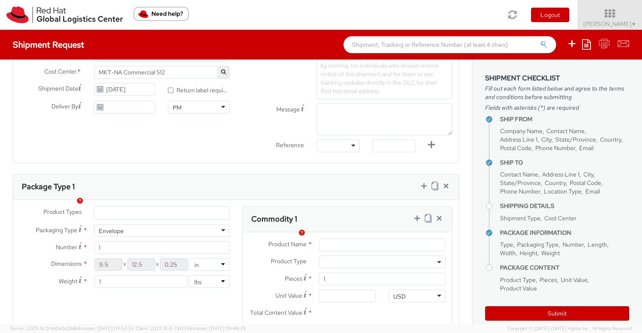
scroll to position [329, 0]
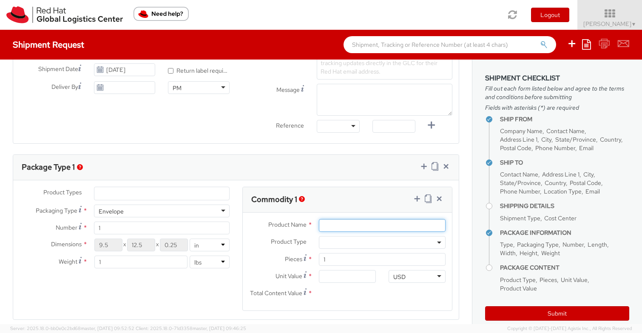
click at [354, 221] on input "Product Name *" at bounding box center [382, 225] width 127 height 13
type input "tshirt"
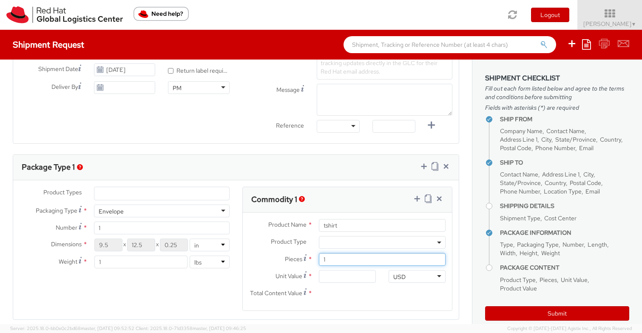
click at [358, 262] on input "1" at bounding box center [382, 259] width 127 height 13
click at [355, 274] on input "Unit Value *" at bounding box center [347, 276] width 57 height 13
type input "2.00"
type input "25.00"
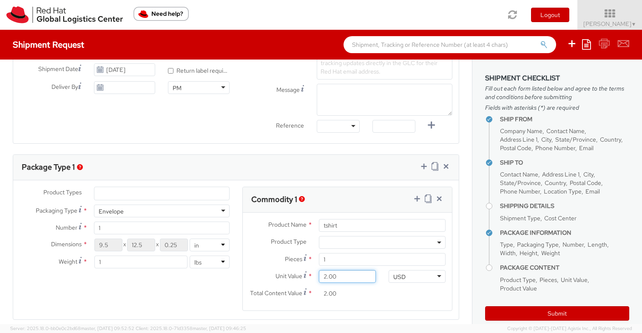
type input "25.00"
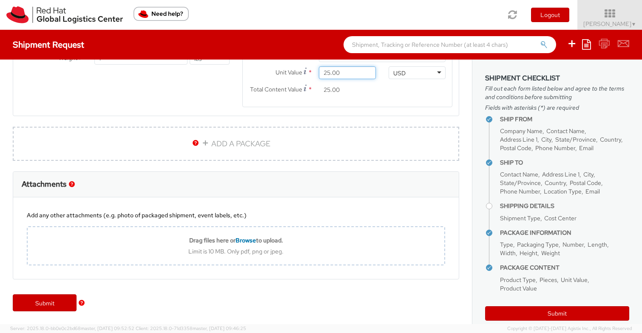
scroll to position [532, 0]
click at [57, 306] on link "Submit" at bounding box center [45, 303] width 64 height 17
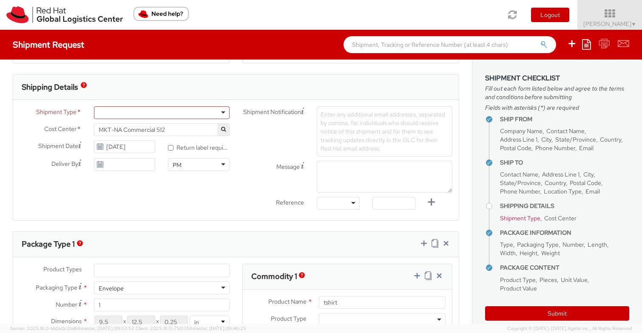
scroll to position [255, 0]
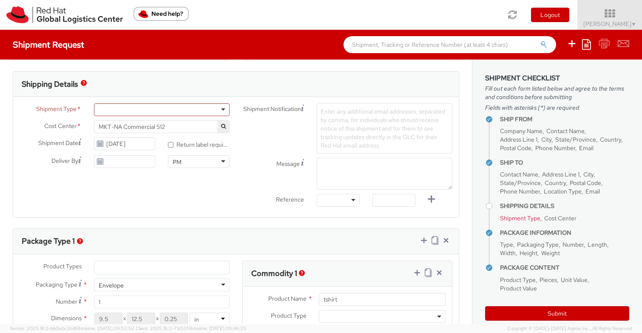
click at [162, 114] on div at bounding box center [162, 109] width 136 height 13
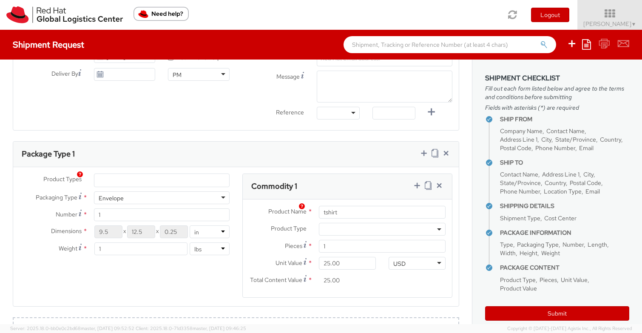
scroll to position [533, 0]
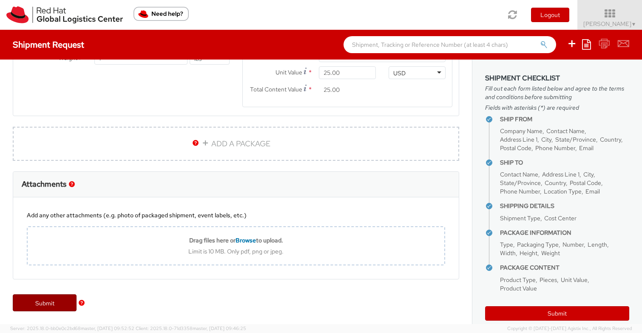
click at [50, 306] on link "Submit" at bounding box center [45, 302] width 64 height 17
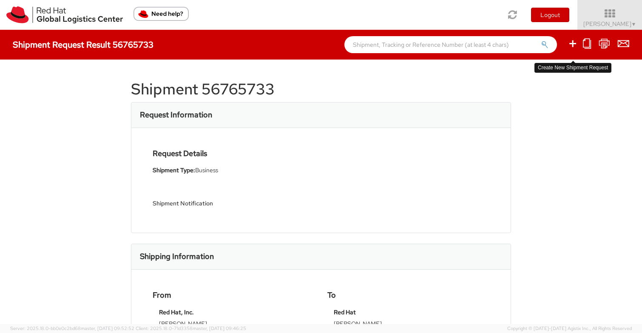
click at [576, 46] on icon at bounding box center [572, 43] width 10 height 11
select select
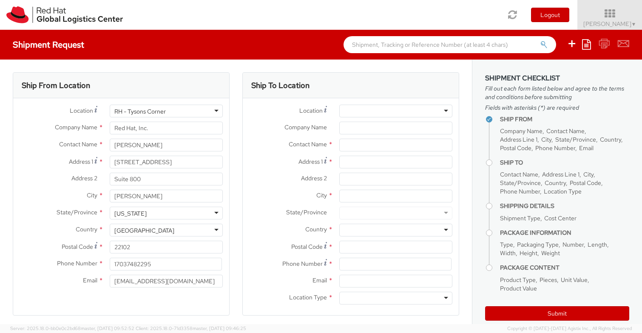
select select "512"
click at [355, 143] on input "text" at bounding box center [395, 145] width 113 height 13
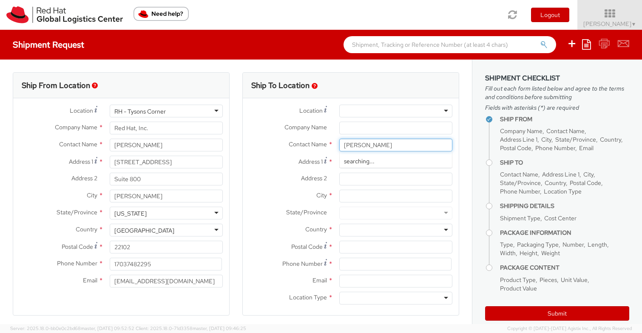
type input "[PERSON_NAME]"
click at [357, 161] on span "Red Hat" at bounding box center [354, 161] width 21 height 8
type input "Red Hat"
type input "[PERSON_NAME]"
type input "[EMAIL_ADDRESS][DOMAIN_NAME]"
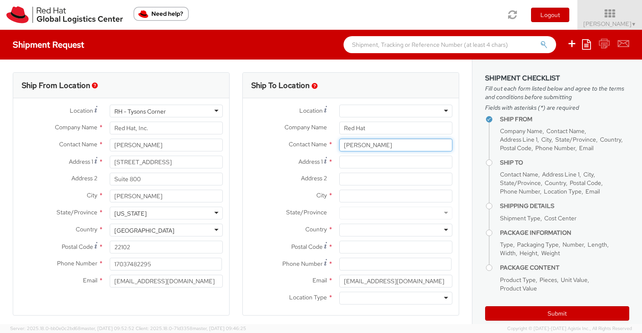
type input "[PERSON_NAME]"
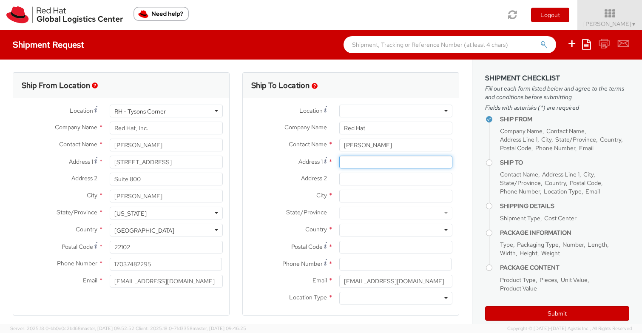
click at [356, 160] on input "Address 1 *" at bounding box center [395, 162] width 113 height 13
type input "[STREET_ADDRESS]"
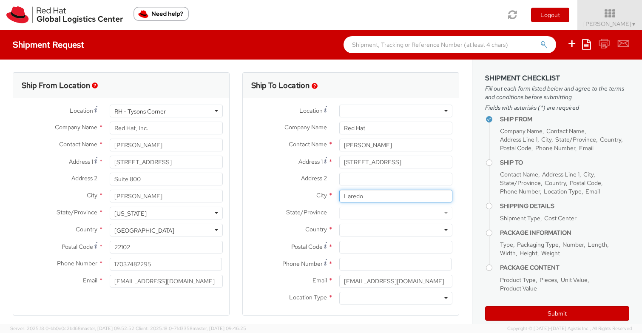
type input "Laredo"
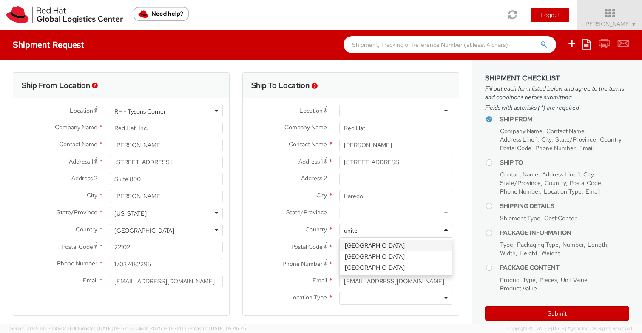
type input "united"
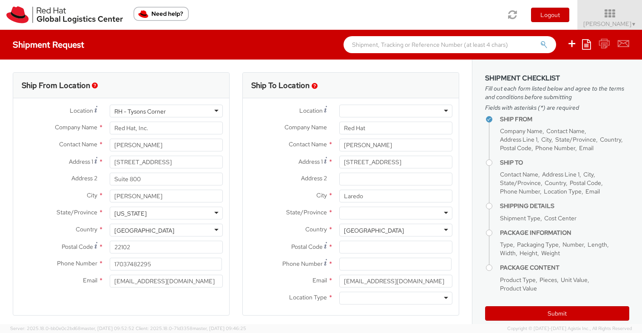
click at [356, 215] on div at bounding box center [395, 213] width 113 height 13
type input "texa"
click at [363, 250] on input "Postal Code *" at bounding box center [395, 247] width 113 height 13
type input "78041"
type input "7039302023"
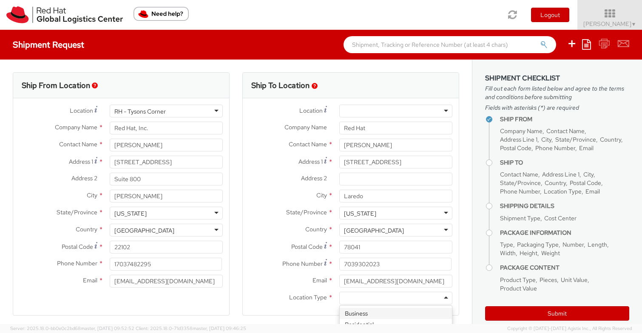
click at [358, 300] on div at bounding box center [395, 298] width 113 height 13
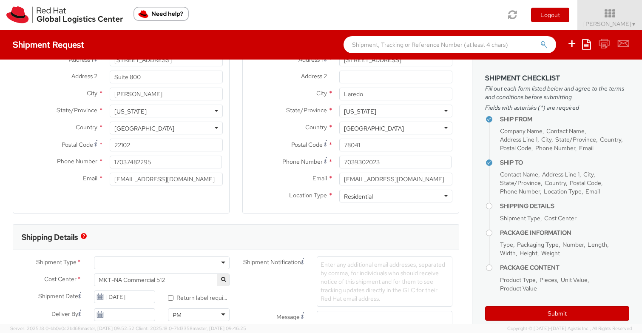
scroll to position [152, 0]
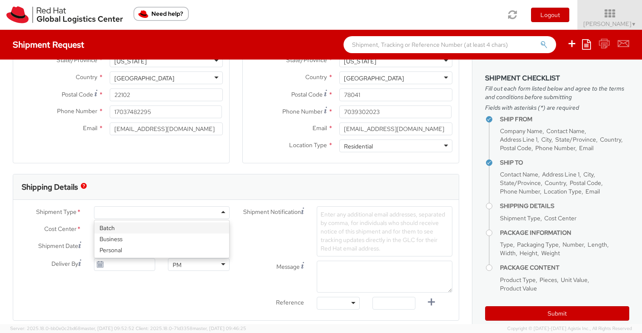
click at [142, 211] on div at bounding box center [162, 212] width 136 height 13
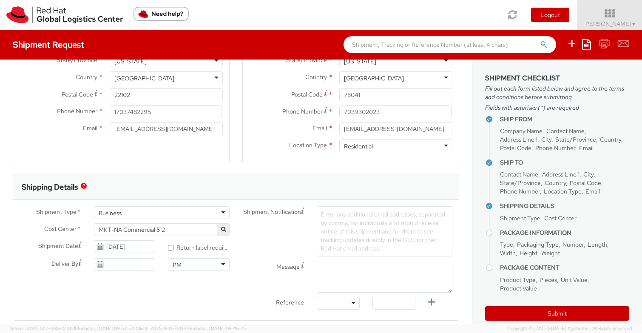
click at [135, 256] on div "Shipment Date [DATE]" at bounding box center [87, 248] width 148 height 17
click at [135, 253] on div "Shipment Date [DATE]" at bounding box center [87, 248] width 148 height 17
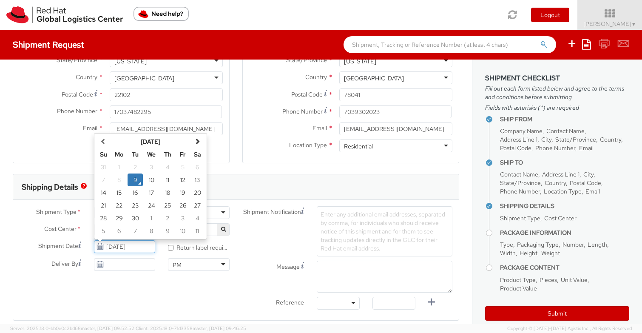
click at [135, 247] on input "[DATE]" at bounding box center [125, 246] width 62 height 13
click at [138, 195] on td "16" at bounding box center [135, 192] width 15 height 13
type input "[DATE]"
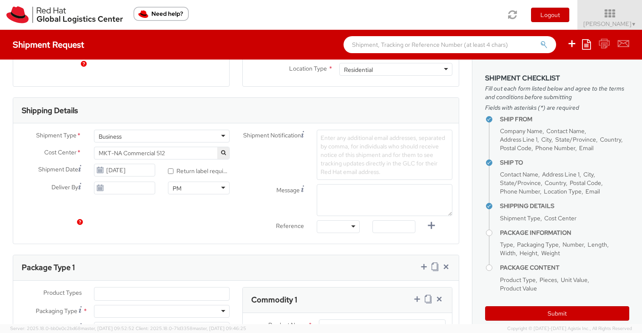
scroll to position [296, 0]
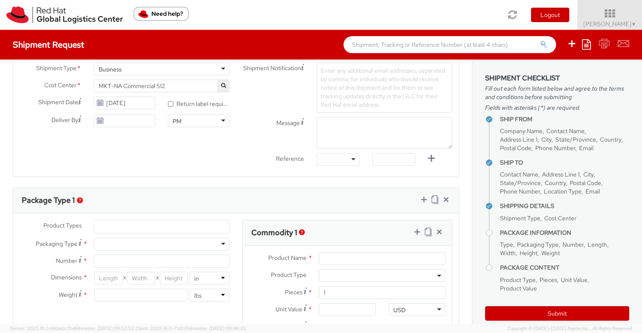
click at [164, 249] on div at bounding box center [162, 244] width 136 height 13
type input "1"
type input "9.5"
type input "12.5"
type input "0.25"
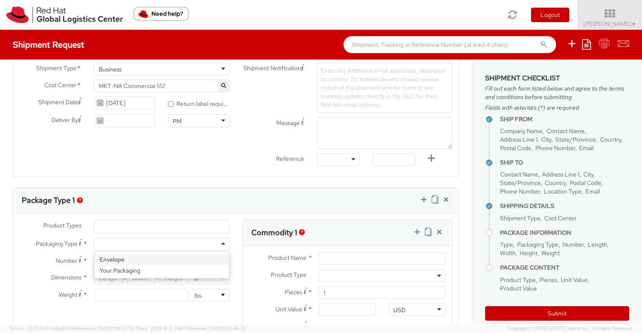
type input "1"
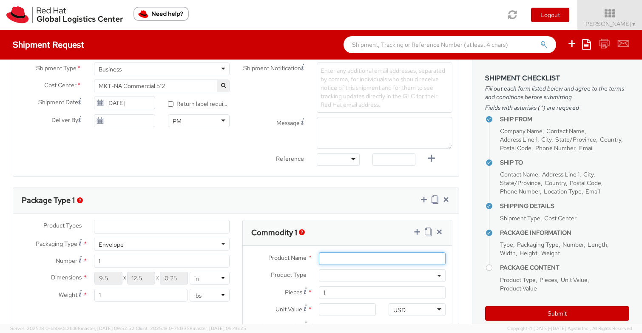
click at [326, 260] on input "Product Name *" at bounding box center [382, 258] width 127 height 13
type input "tshirt"
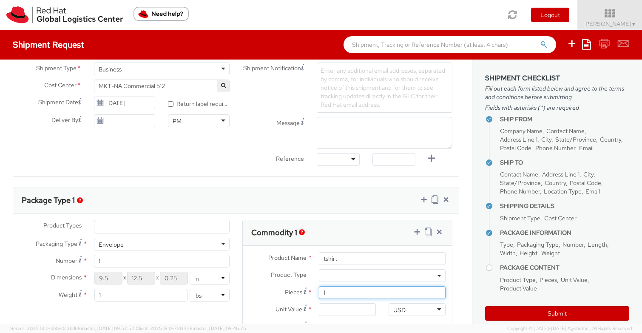
click at [355, 294] on input "1" at bounding box center [382, 292] width 127 height 13
click at [352, 307] on input "Unit Value *" at bounding box center [347, 309] width 57 height 13
type input "2.00"
type input "25.00"
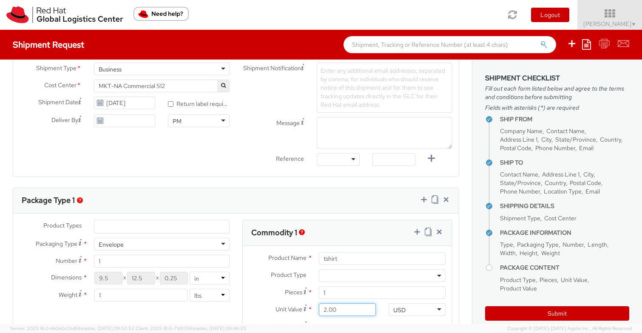
type input "25.00"
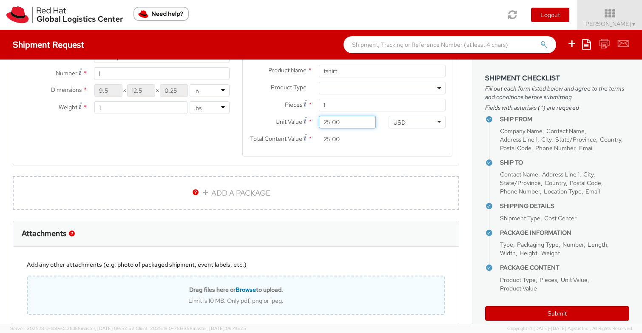
scroll to position [533, 0]
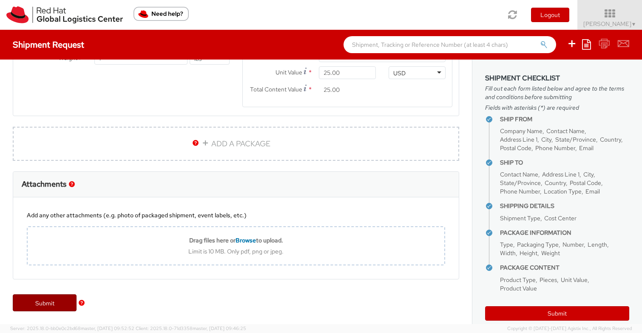
click at [51, 308] on link "Submit" at bounding box center [45, 302] width 64 height 17
